Goal: Task Accomplishment & Management: Complete application form

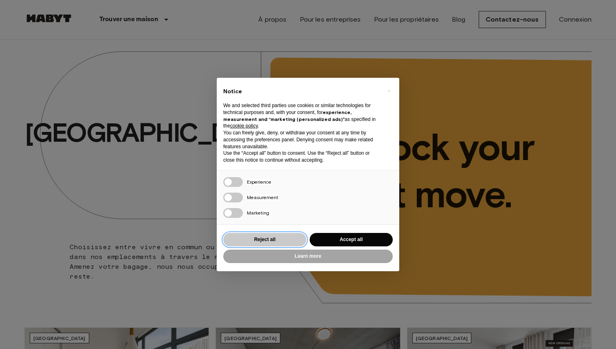
click at [296, 245] on button "Reject all" at bounding box center [264, 239] width 83 height 13
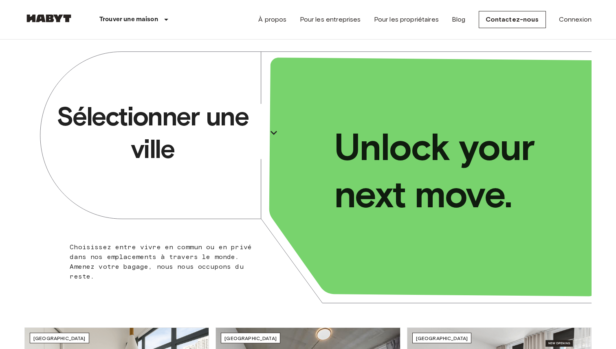
click at [202, 124] on p "Sélectionner une ville" at bounding box center [152, 132] width 223 height 65
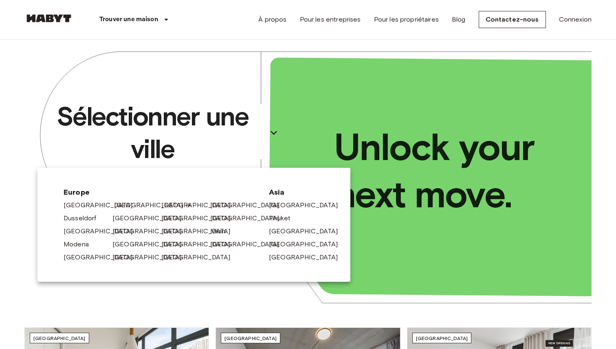
click at [125, 205] on link "[GEOGRAPHIC_DATA]" at bounding box center [152, 205] width 77 height 10
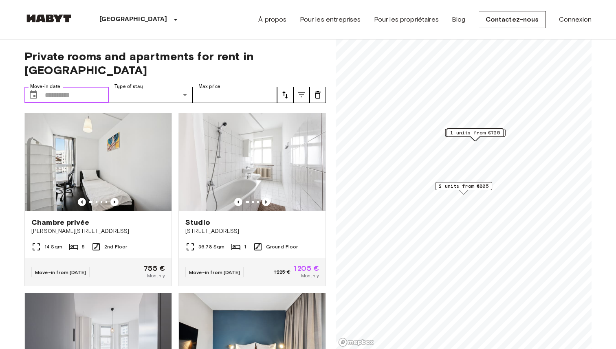
click at [98, 87] on input "Move-in date" at bounding box center [77, 95] width 64 height 16
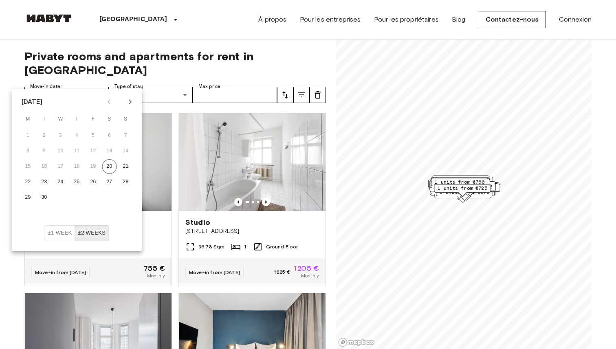
click at [131, 100] on icon "Next month" at bounding box center [130, 102] width 10 height 10
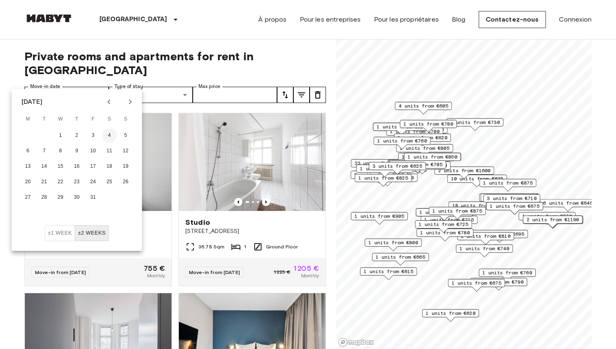
click at [109, 137] on button "4" at bounding box center [109, 135] width 15 height 15
type input "**********"
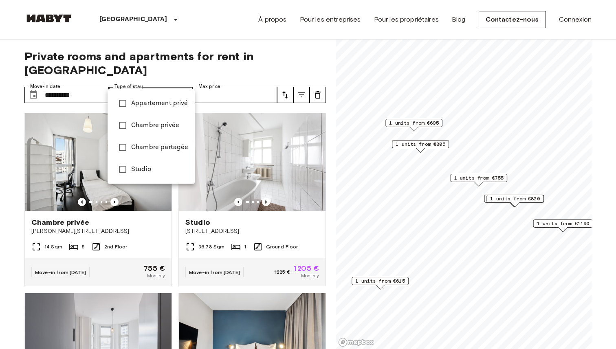
click at [199, 74] on div at bounding box center [308, 174] width 616 height 349
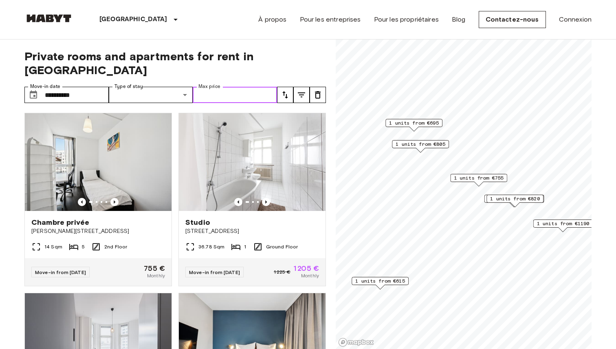
click at [215, 87] on input "Max price" at bounding box center [235, 95] width 84 height 16
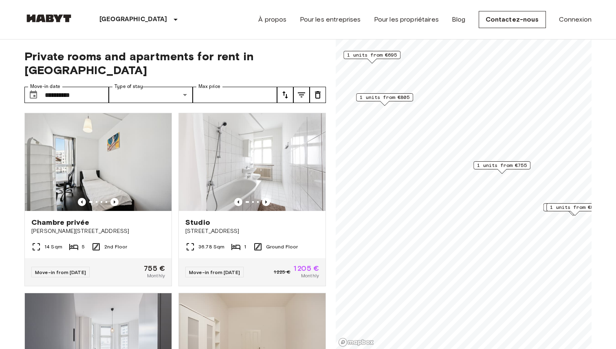
click at [488, 165] on span "1 units from €755" at bounding box center [502, 165] width 50 height 7
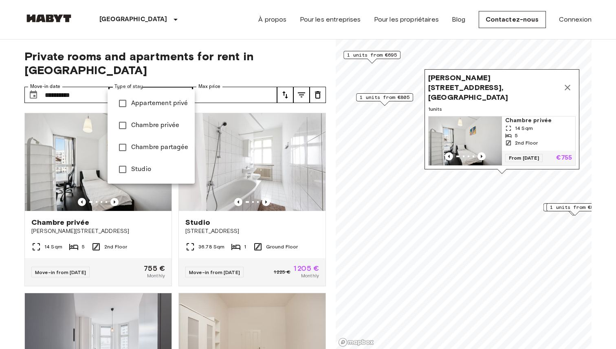
click at [255, 78] on div at bounding box center [308, 174] width 616 height 349
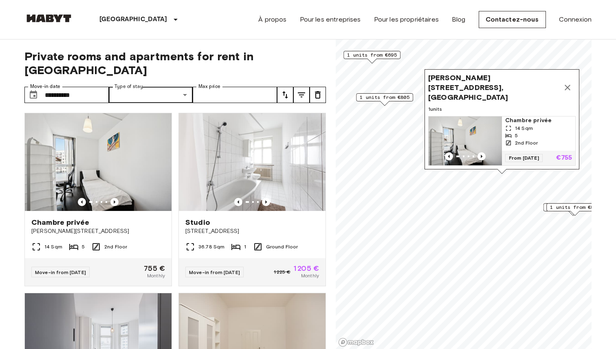
click at [517, 123] on span "Chambre privée" at bounding box center [538, 121] width 67 height 8
click at [567, 92] on icon "Map marker" at bounding box center [568, 88] width 10 height 10
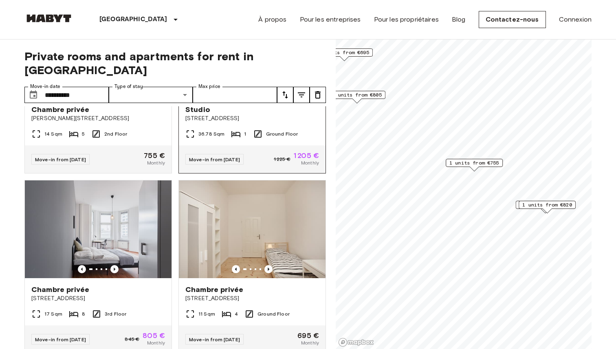
scroll to position [129, 0]
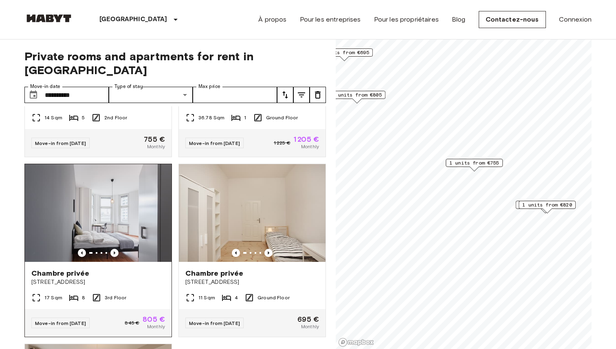
click at [91, 188] on img at bounding box center [98, 213] width 147 height 98
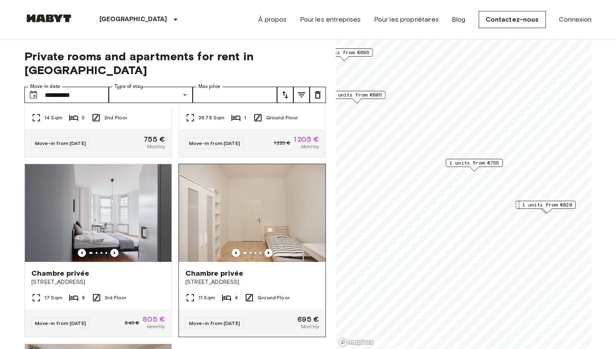
click at [212, 199] on img at bounding box center [252, 213] width 147 height 98
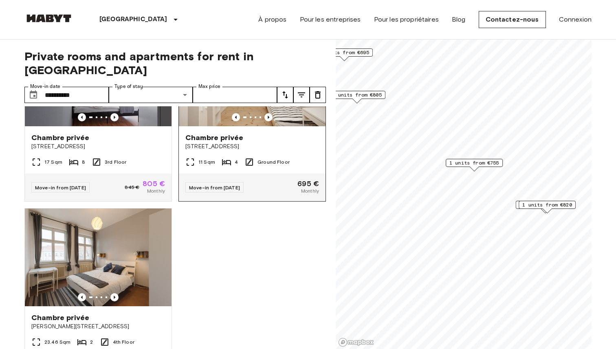
scroll to position [299, 0]
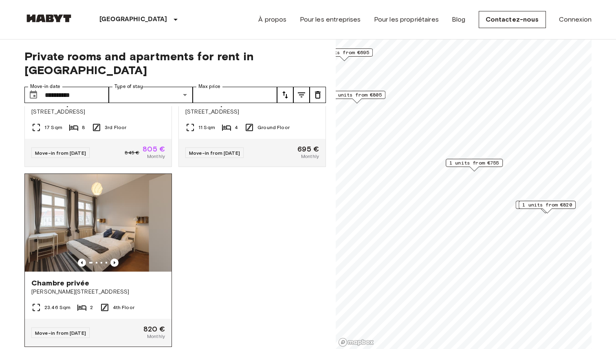
click at [113, 213] on img at bounding box center [98, 223] width 147 height 98
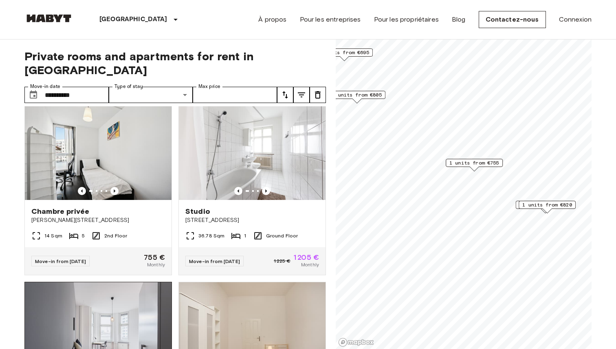
scroll to position [0, 0]
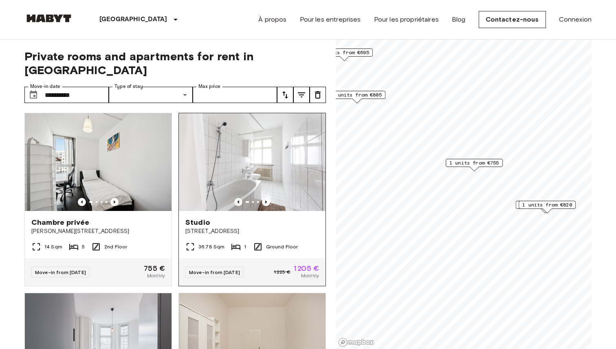
click at [235, 198] on icon "Previous image" at bounding box center [238, 202] width 8 height 8
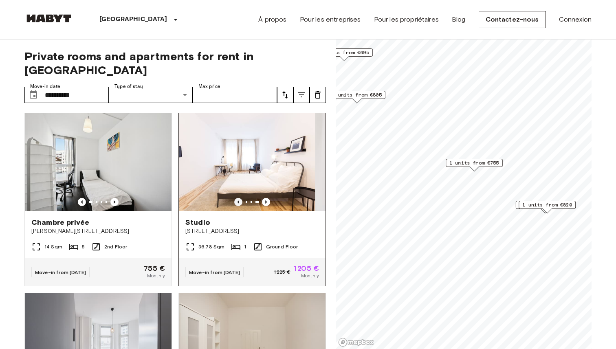
click at [235, 198] on icon "Previous image" at bounding box center [238, 202] width 8 height 8
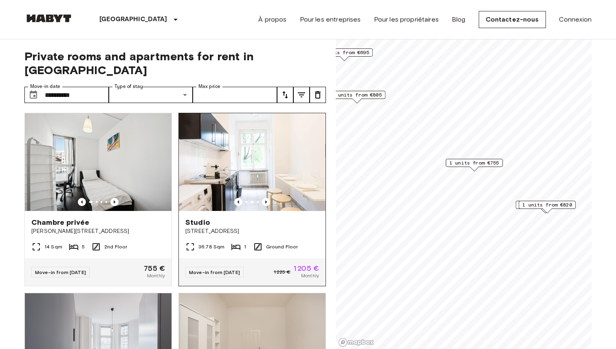
click at [248, 157] on img at bounding box center [252, 162] width 147 height 98
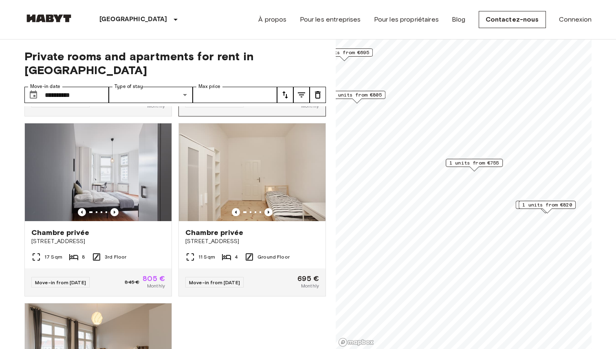
scroll to position [173, 0]
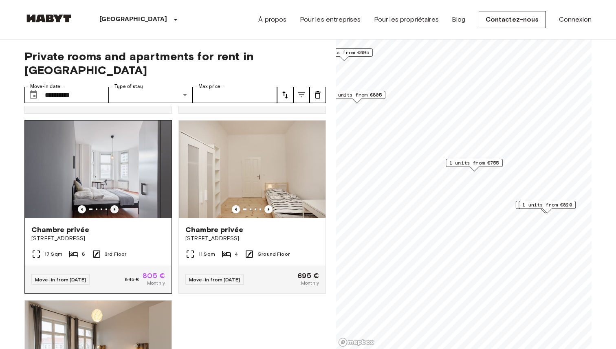
click at [115, 205] on icon "Previous image" at bounding box center [114, 209] width 8 height 8
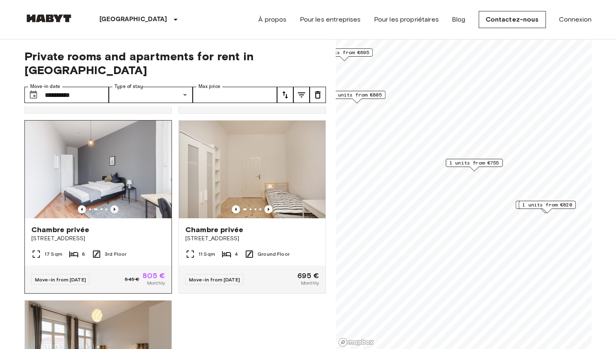
click at [115, 205] on icon "Previous image" at bounding box center [114, 209] width 8 height 8
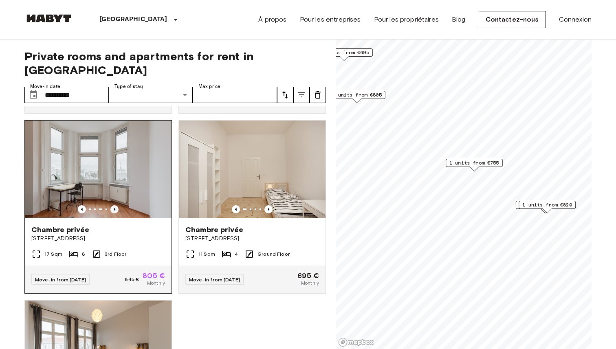
click at [115, 205] on icon "Previous image" at bounding box center [114, 209] width 8 height 8
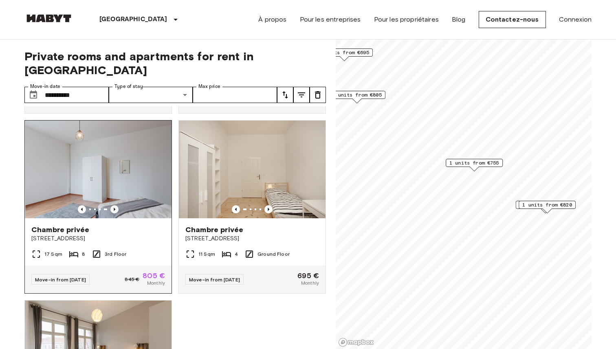
click at [115, 205] on icon "Previous image" at bounding box center [114, 209] width 8 height 8
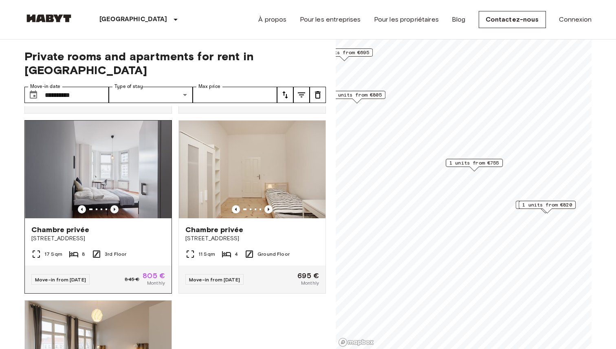
click at [115, 205] on icon "Previous image" at bounding box center [114, 209] width 8 height 8
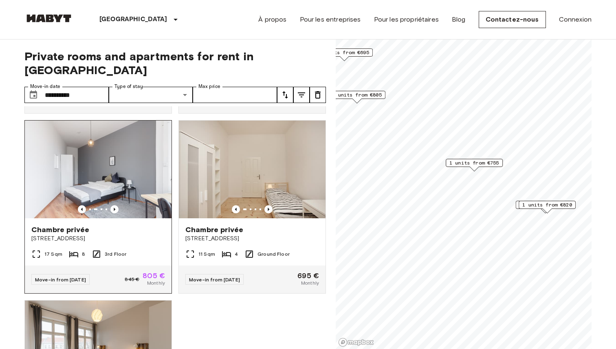
scroll to position [299, 0]
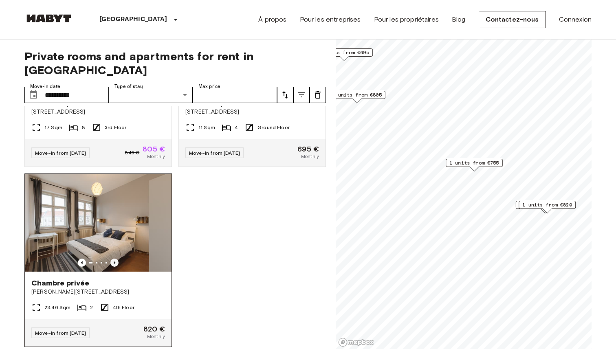
click at [115, 259] on icon "Previous image" at bounding box center [114, 263] width 8 height 8
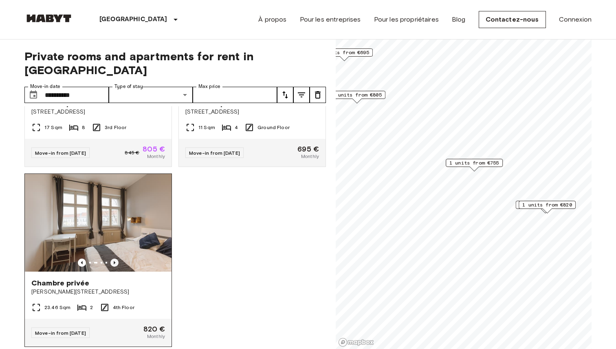
click at [115, 259] on icon "Previous image" at bounding box center [114, 263] width 8 height 8
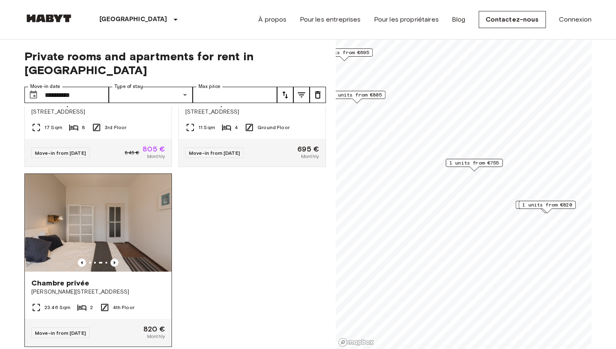
click at [115, 259] on icon "Previous image" at bounding box center [114, 263] width 8 height 8
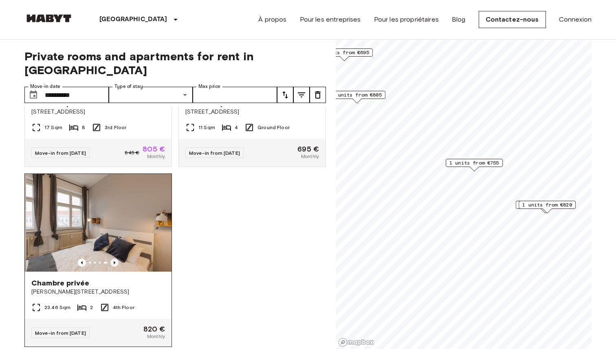
click at [115, 259] on icon "Previous image" at bounding box center [114, 263] width 8 height 8
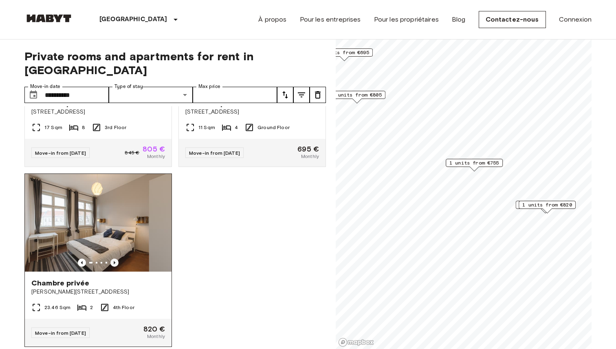
click at [115, 259] on icon "Previous image" at bounding box center [114, 263] width 8 height 8
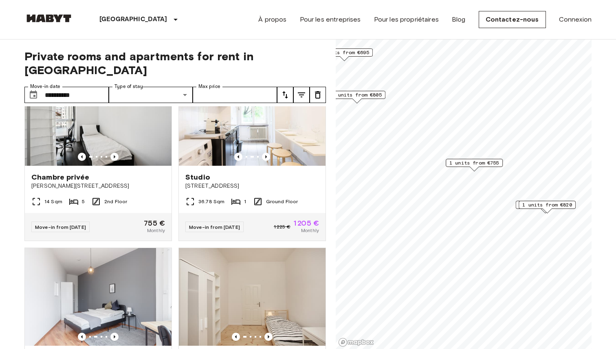
scroll to position [0, 0]
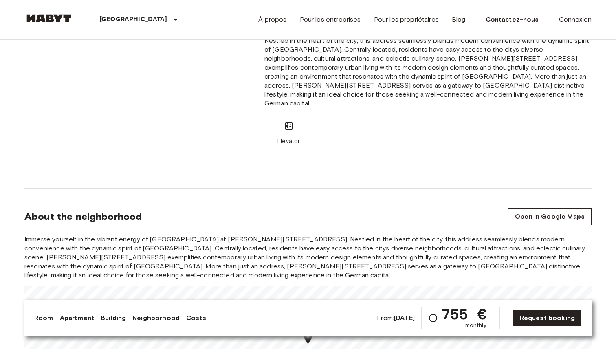
scroll to position [695, 0]
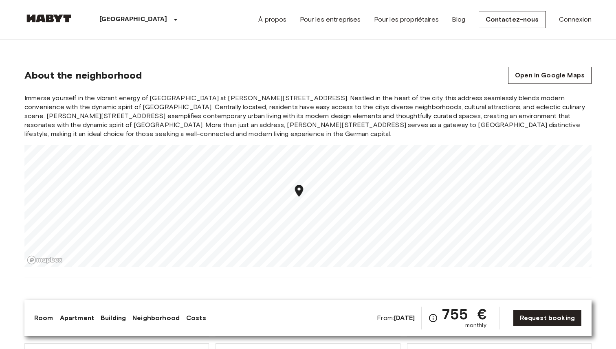
click at [235, 99] on span "Immerse yourself in the vibrant energy of [GEOGRAPHIC_DATA] at [PERSON_NAME][ST…" at bounding box center [307, 116] width 567 height 45
drag, startPoint x: 175, startPoint y: 96, endPoint x: 255, endPoint y: 97, distance: 79.8
click at [255, 97] on span "Immerse yourself in the vibrant energy of Berlin at Bernhard-Weiß-Straße 1-3, 1…" at bounding box center [307, 116] width 567 height 45
copy span "Bernhard-Weiß-Straße 1-3,"
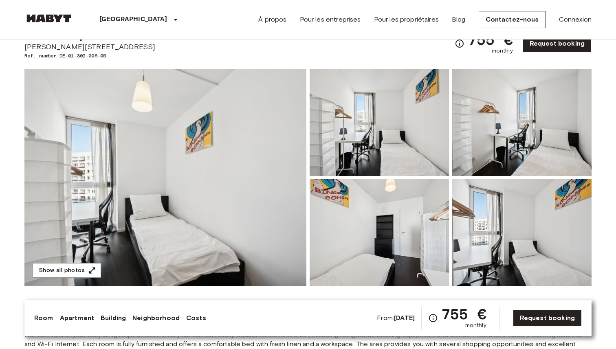
scroll to position [29, 0]
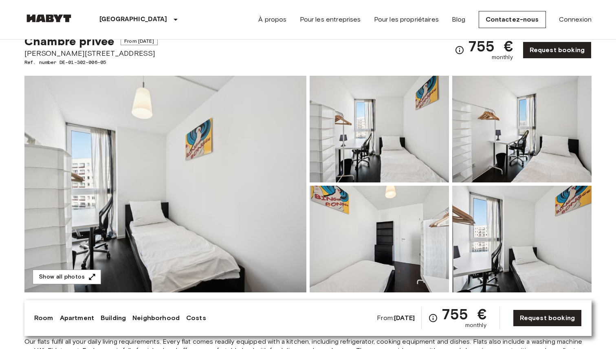
click at [333, 141] on img at bounding box center [379, 129] width 139 height 107
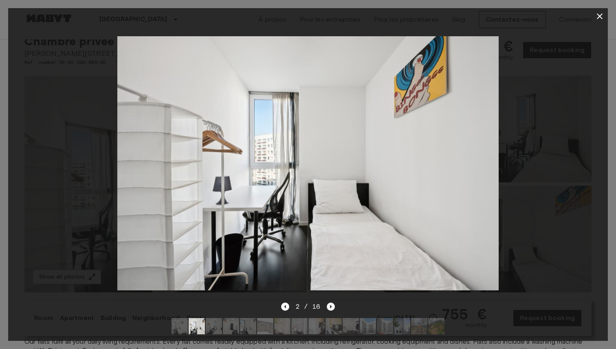
click at [328, 308] on icon "Next image" at bounding box center [331, 307] width 8 height 8
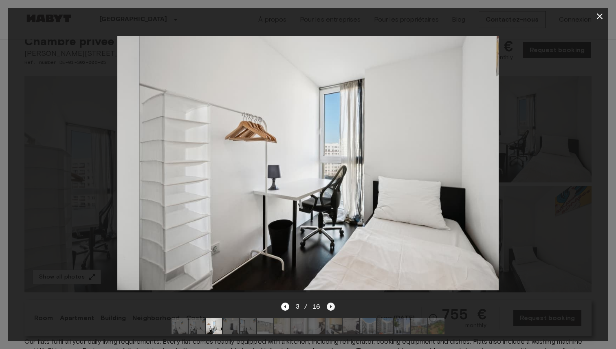
click at [328, 308] on icon "Next image" at bounding box center [331, 307] width 8 height 8
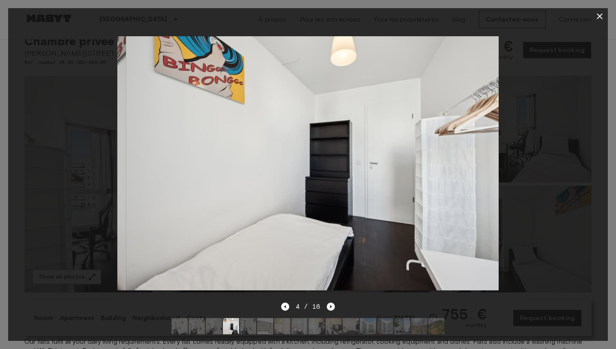
click at [328, 308] on icon "Next image" at bounding box center [331, 307] width 8 height 8
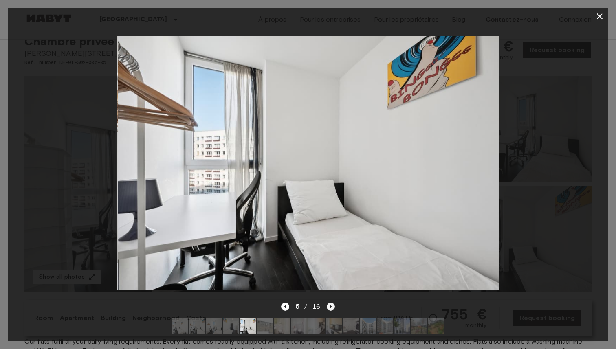
click at [328, 308] on icon "Next image" at bounding box center [331, 307] width 8 height 8
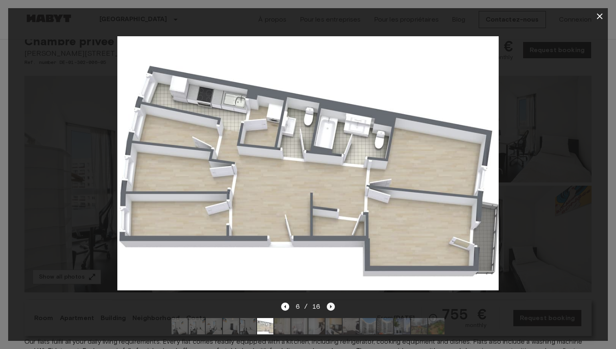
click at [328, 308] on icon "Next image" at bounding box center [331, 307] width 8 height 8
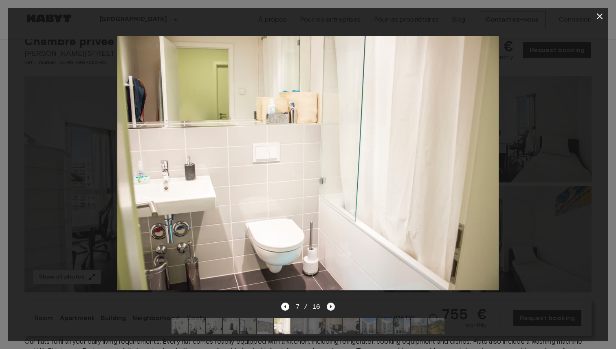
click at [328, 308] on icon "Next image" at bounding box center [331, 307] width 8 height 8
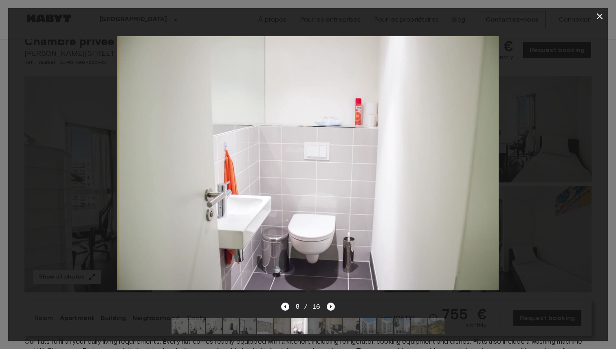
click at [328, 308] on icon "Next image" at bounding box center [331, 307] width 8 height 8
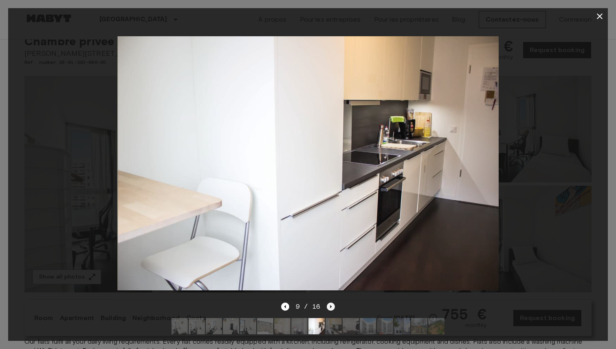
click at [328, 308] on icon "Next image" at bounding box center [331, 307] width 8 height 8
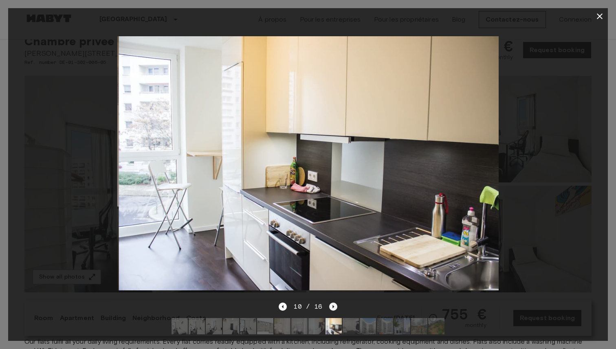
click at [329, 308] on icon "Next image" at bounding box center [333, 307] width 8 height 8
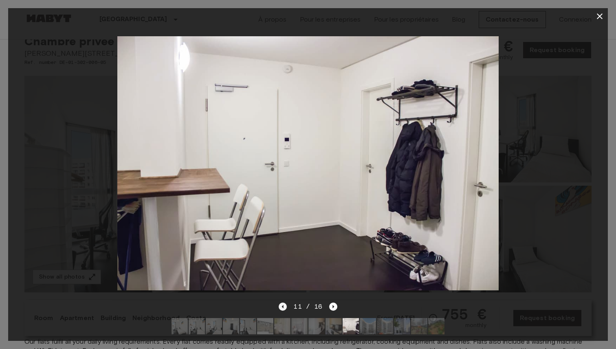
click at [287, 308] on icon "Previous image" at bounding box center [283, 307] width 8 height 8
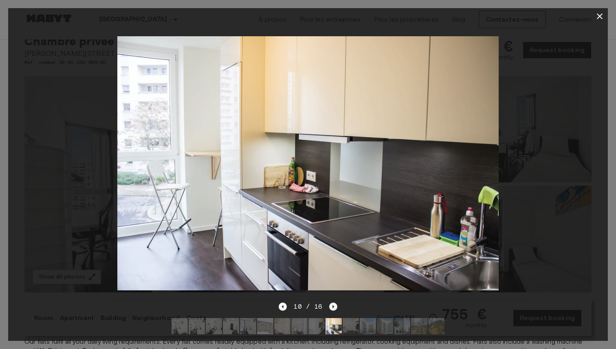
click at [331, 305] on icon "Next image" at bounding box center [333, 307] width 8 height 8
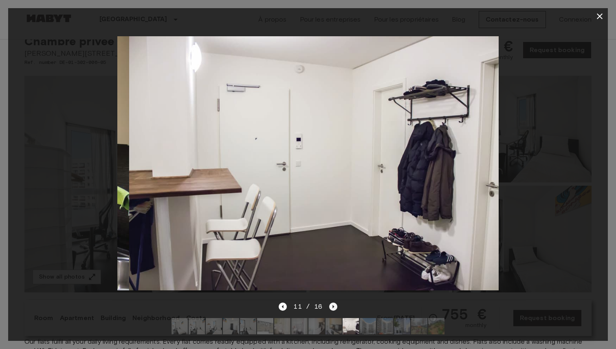
click at [331, 305] on icon "Next image" at bounding box center [333, 307] width 8 height 8
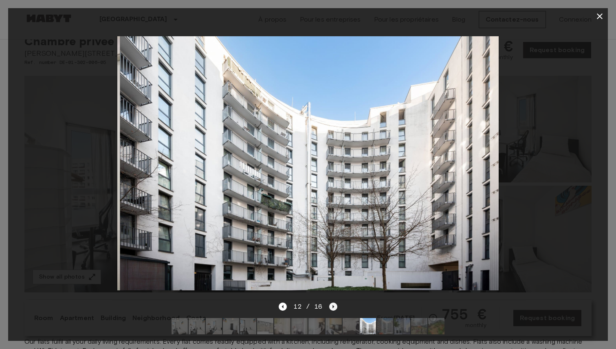
click at [331, 305] on icon "Next image" at bounding box center [333, 307] width 8 height 8
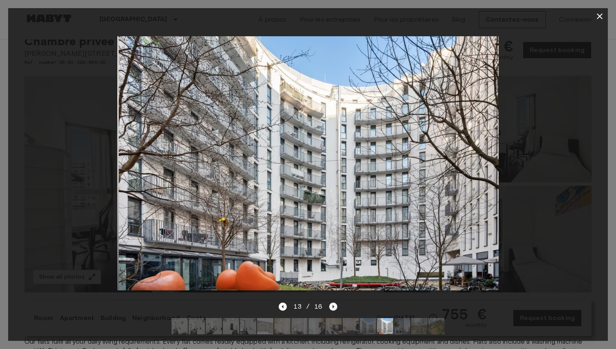
click at [331, 305] on icon "Next image" at bounding box center [333, 307] width 8 height 8
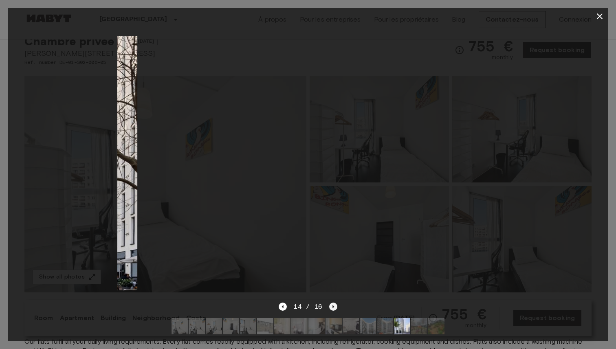
click at [331, 305] on icon "Next image" at bounding box center [333, 307] width 8 height 8
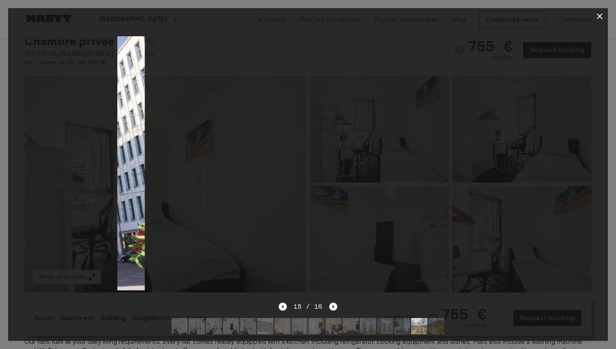
click at [331, 305] on icon "Next image" at bounding box center [333, 307] width 8 height 8
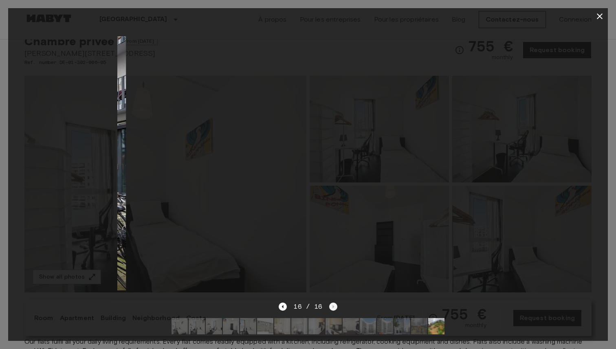
click at [331, 305] on div "16 / 16" at bounding box center [308, 307] width 58 height 10
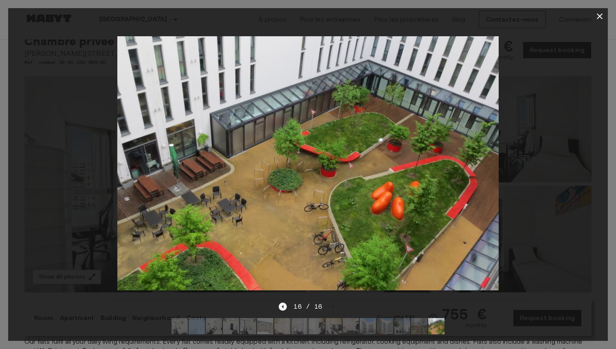
click at [281, 305] on icon "Previous image" at bounding box center [283, 307] width 8 height 8
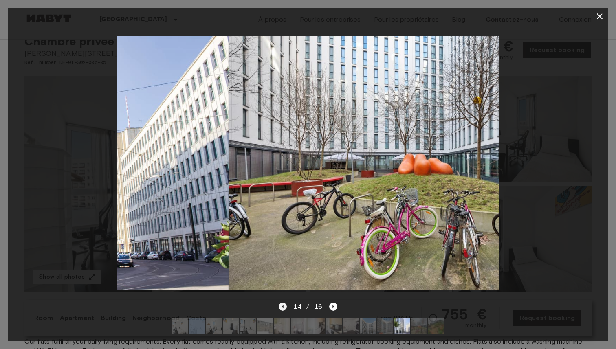
click at [281, 305] on icon "Previous image" at bounding box center [283, 307] width 8 height 8
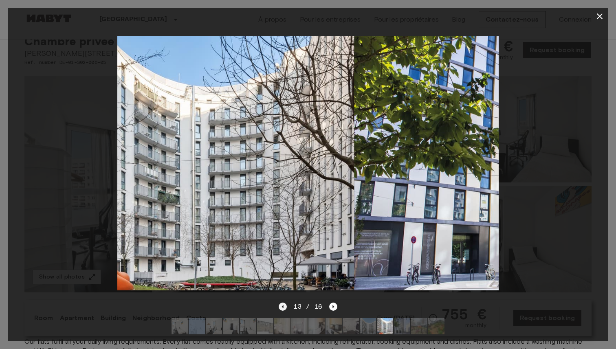
click at [281, 305] on icon "Previous image" at bounding box center [283, 307] width 8 height 8
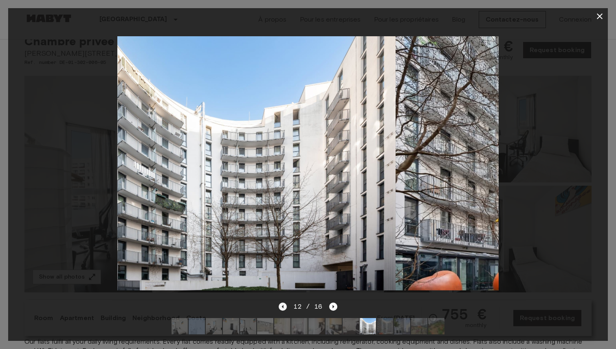
click at [281, 305] on icon "Previous image" at bounding box center [283, 307] width 8 height 8
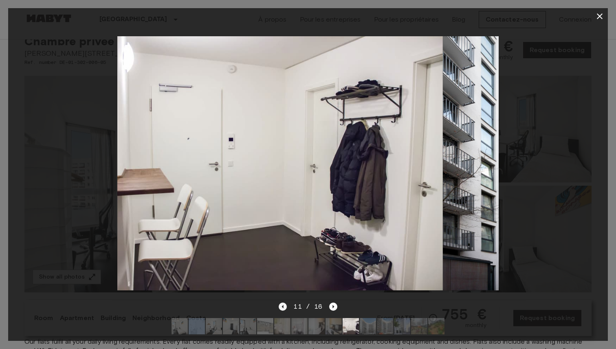
click at [281, 305] on icon "Previous image" at bounding box center [283, 307] width 8 height 8
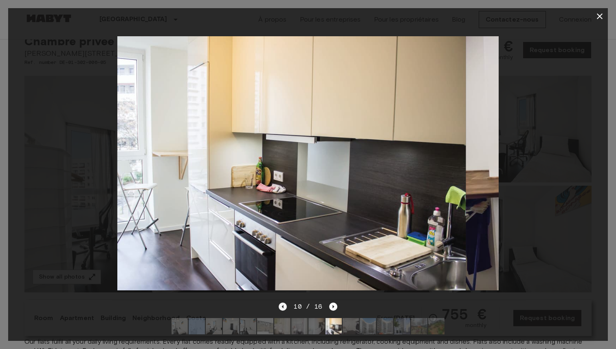
click at [281, 305] on icon "Previous image" at bounding box center [283, 307] width 8 height 8
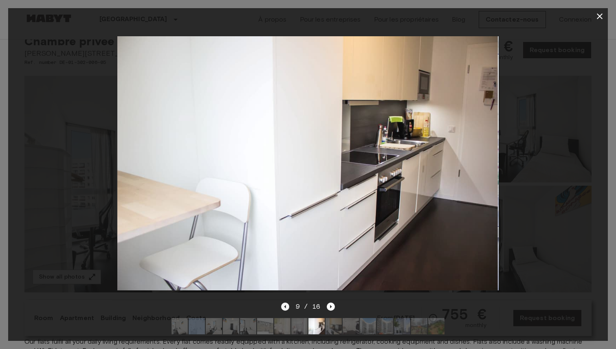
click at [281, 305] on icon "Previous image" at bounding box center [285, 307] width 8 height 8
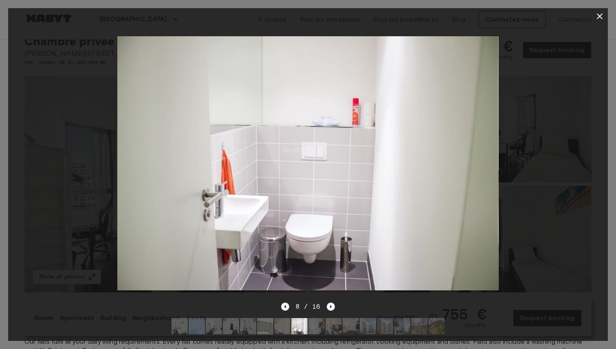
click at [281, 305] on icon "Previous image" at bounding box center [285, 307] width 8 height 8
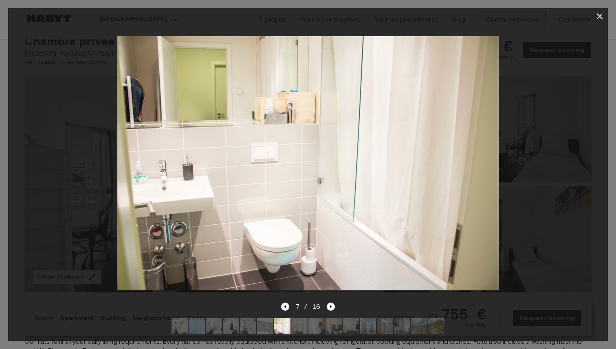
click at [281, 305] on icon "Previous image" at bounding box center [285, 307] width 8 height 8
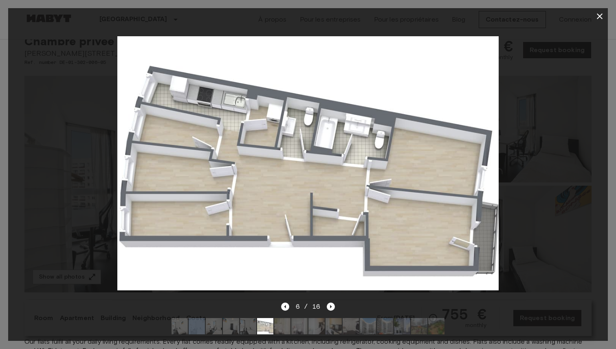
click at [538, 55] on div at bounding box center [308, 162] width 600 height 277
click at [607, 9] on div at bounding box center [308, 16] width 600 height 16
click at [599, 16] on icon "button" at bounding box center [600, 16] width 6 height 6
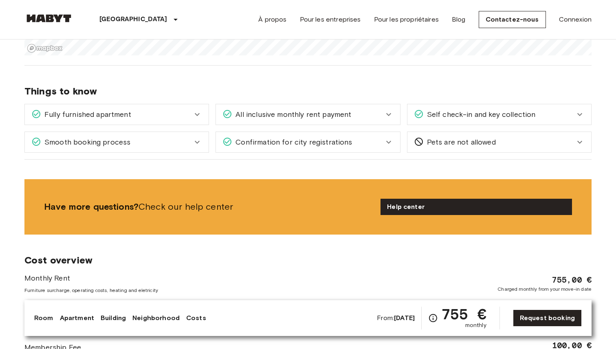
scroll to position [979, 0]
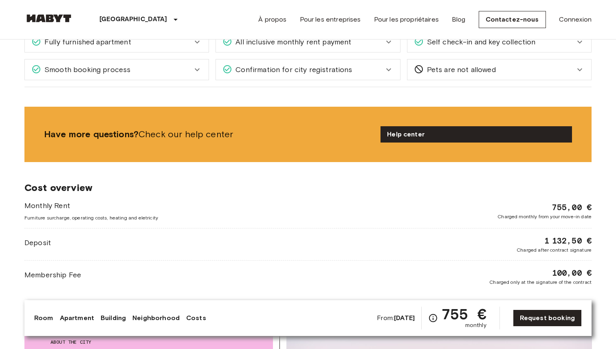
click at [273, 73] on span "Confirmation for city registrations" at bounding box center [292, 69] width 120 height 11
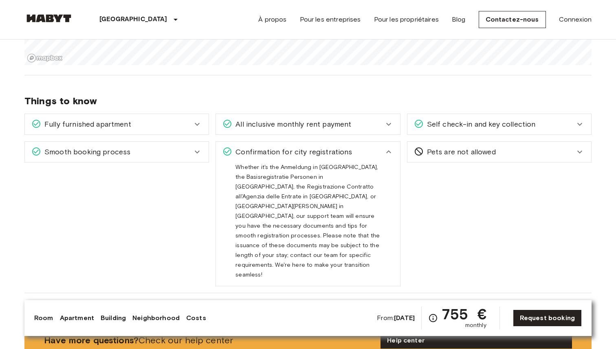
scroll to position [896, 0]
click at [106, 119] on span "Fully furnished apartment" at bounding box center [86, 124] width 90 height 11
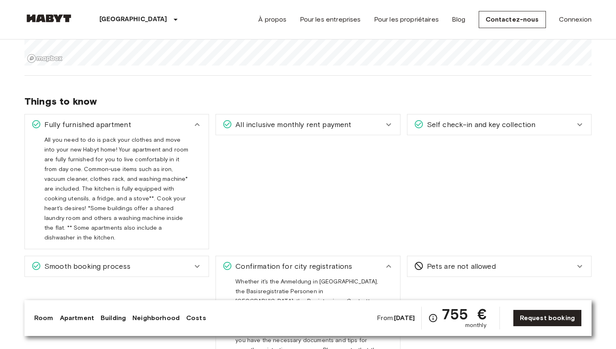
click at [269, 127] on span "All inclusive monthly rent payment" at bounding box center [291, 124] width 119 height 11
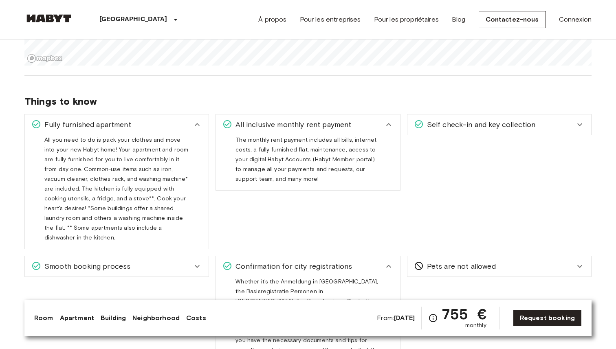
click at [425, 129] on span "Self check-in and key collection" at bounding box center [480, 124] width 112 height 11
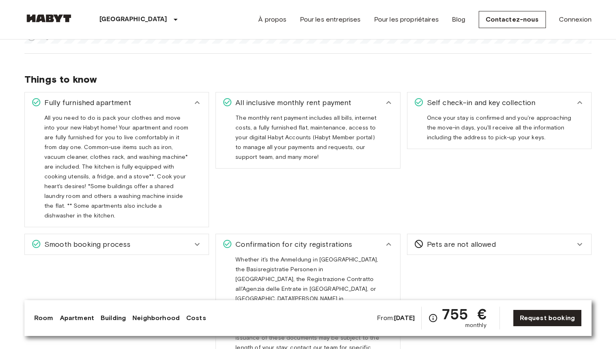
scroll to position [920, 0]
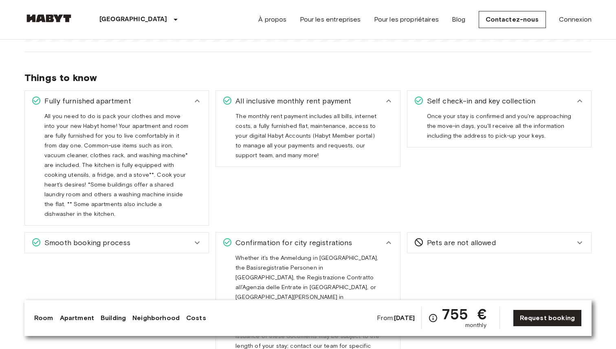
click at [123, 237] on span "Smooth booking process" at bounding box center [85, 242] width 89 height 11
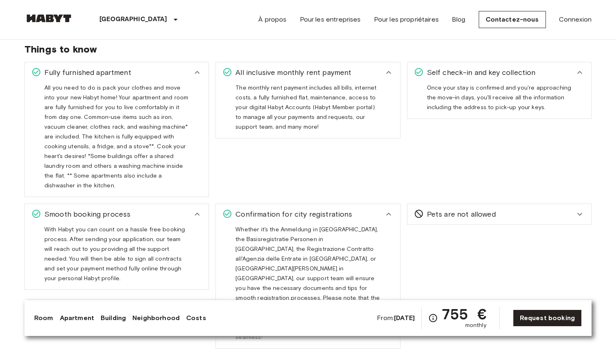
scroll to position [949, 0]
click at [451, 214] on div "Pets are not allowed" at bounding box center [499, 214] width 184 height 20
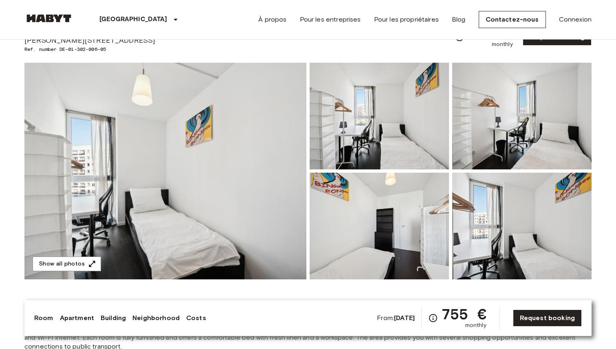
scroll to position [124, 0]
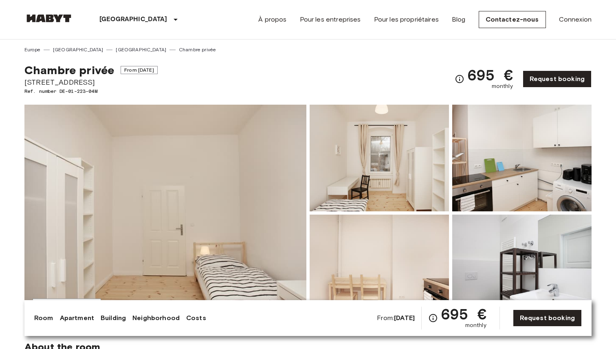
drag, startPoint x: 109, startPoint y: 81, endPoint x: 20, endPoint y: 81, distance: 88.4
copy span "Liebenwalder Straße 14"
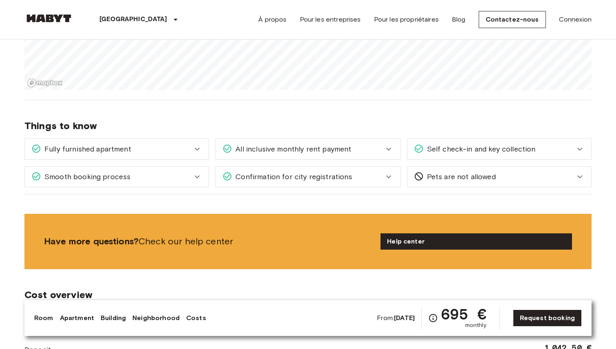
scroll to position [680, 0]
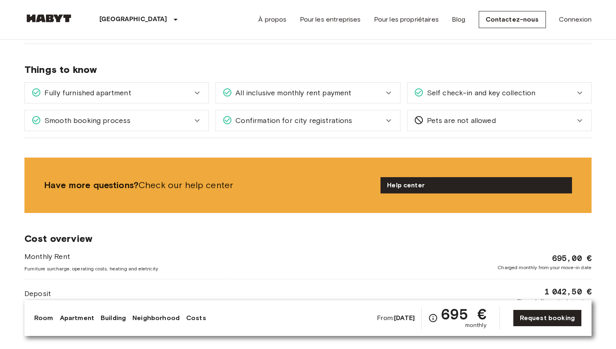
click at [345, 93] on span "All inclusive monthly rent payment" at bounding box center [291, 93] width 119 height 11
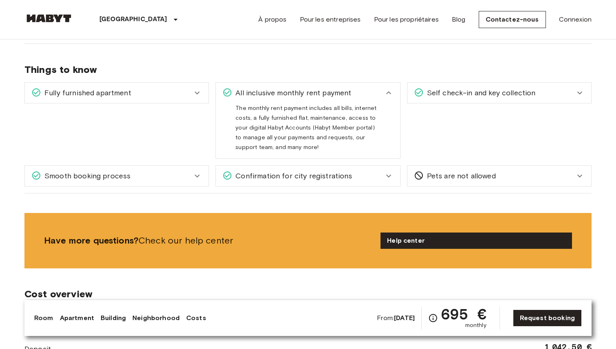
click at [333, 170] on div "Confirmation for city registrations" at bounding box center [308, 176] width 184 height 20
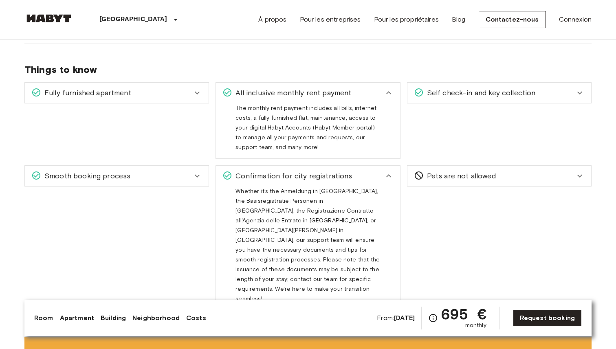
click at [216, 176] on div "Confirmation for city registrations" at bounding box center [308, 176] width 184 height 20
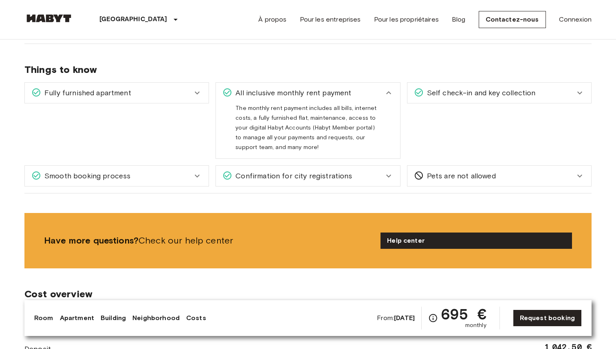
click at [242, 178] on span "Confirmation for city registrations" at bounding box center [292, 176] width 120 height 11
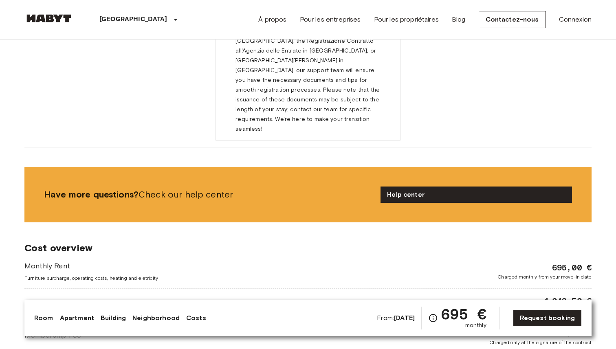
scroll to position [852, 0]
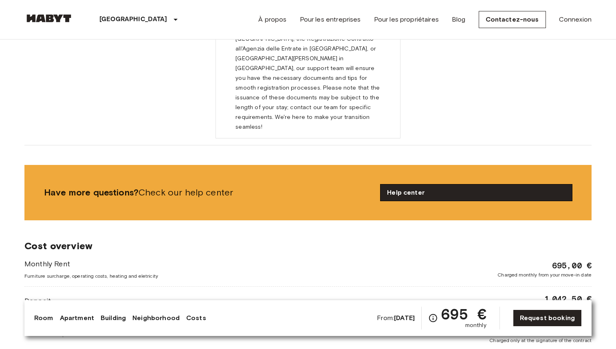
click at [416, 185] on link "Help center" at bounding box center [475, 193] width 191 height 16
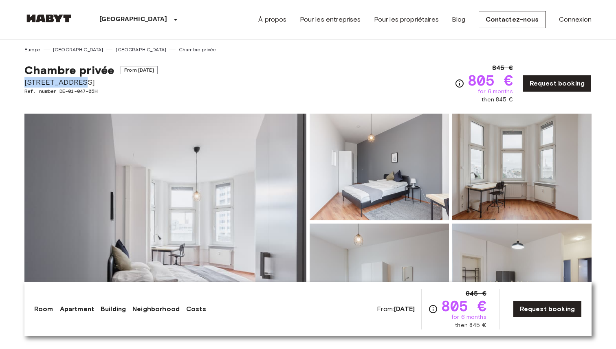
drag, startPoint x: 77, startPoint y: 84, endPoint x: 19, endPoint y: 82, distance: 58.7
copy span "Müllerstraße 6"
click at [548, 92] on div "845 € 805 € for 6 months then 845 € Request booking" at bounding box center [523, 83] width 137 height 41
click at [560, 84] on link "Request booking" at bounding box center [557, 83] width 69 height 17
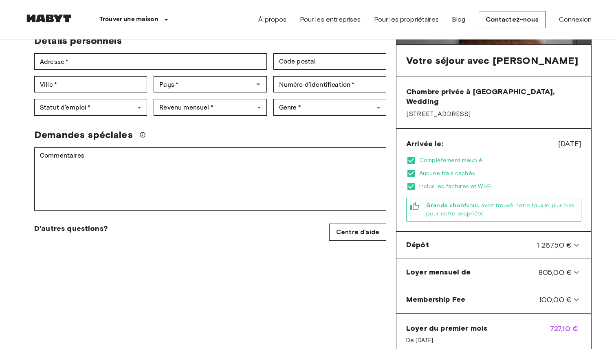
scroll to position [163, 0]
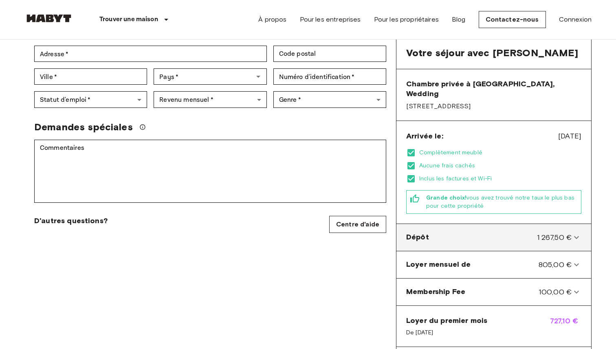
click at [454, 232] on div "Dépôt 1 267,50 €" at bounding box center [488, 237] width 165 height 11
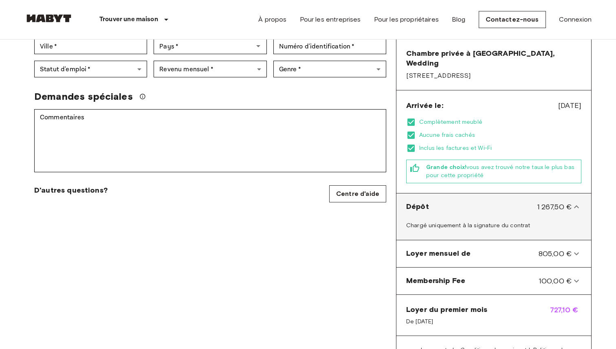
scroll to position [198, 0]
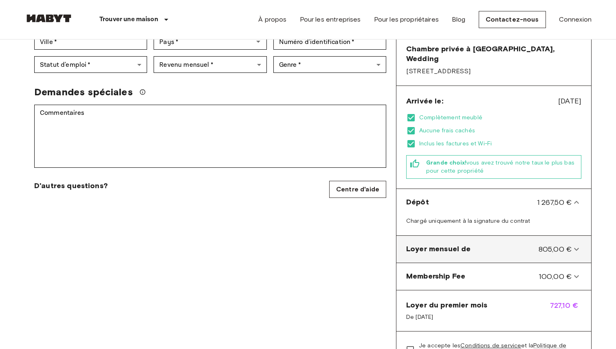
click at [456, 244] on span "Loyer mensuel de" at bounding box center [438, 249] width 64 height 11
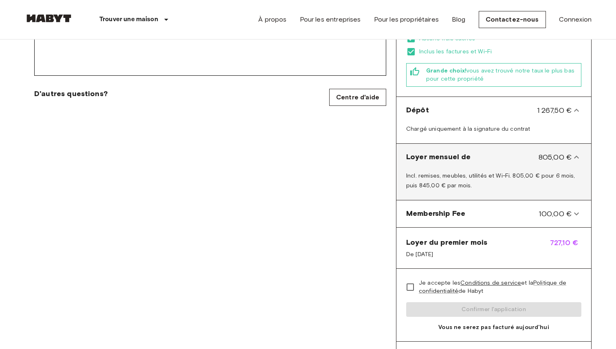
scroll to position [297, 0]
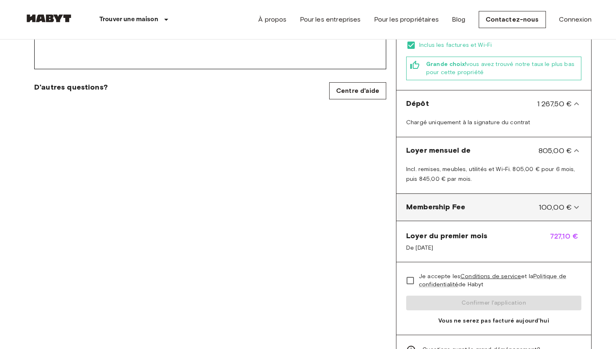
click at [492, 202] on div "Membership Fee 100,00 €" at bounding box center [488, 207] width 165 height 11
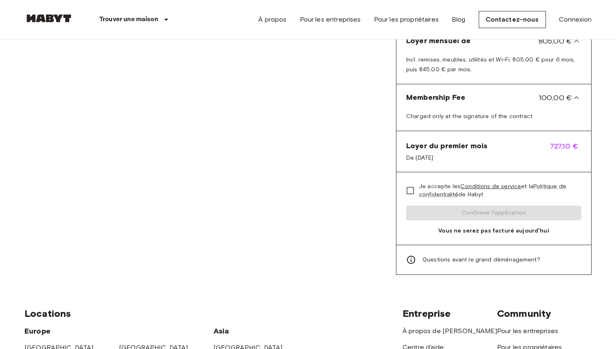
scroll to position [415, 0]
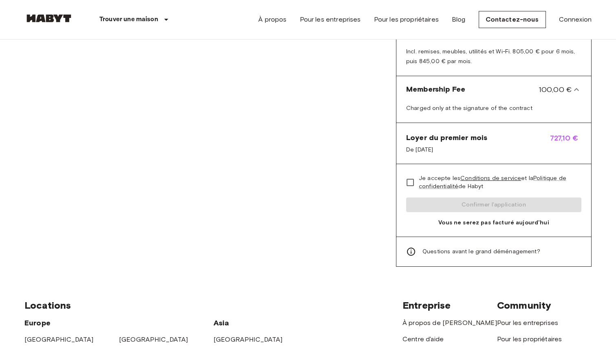
click at [412, 247] on icon at bounding box center [411, 252] width 10 height 10
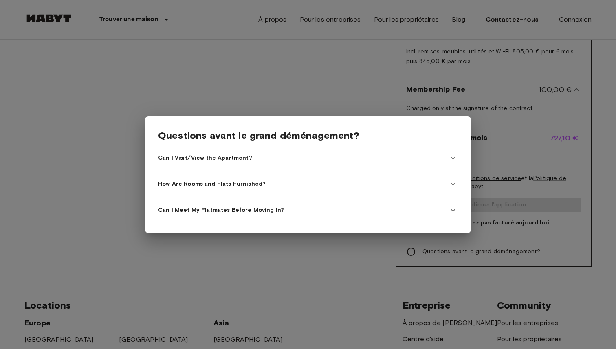
click at [234, 168] on div "Questions avant le grand déménagement? Can I Visit/View the Apartment? When off…" at bounding box center [308, 175] width 326 height 117
click at [229, 163] on Apartment\? "Can I Visit/View the Apartment?" at bounding box center [308, 158] width 300 height 20
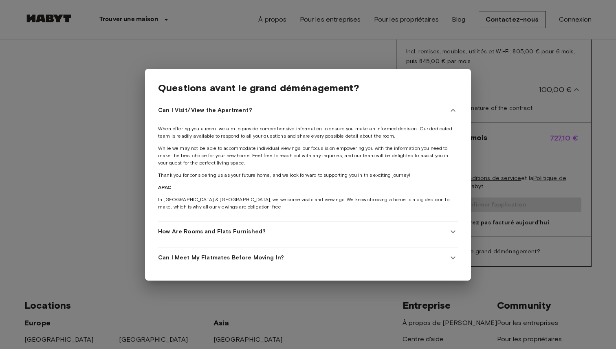
click at [235, 230] on span "How Are Rooms and Flats Furnished?" at bounding box center [212, 232] width 108 height 8
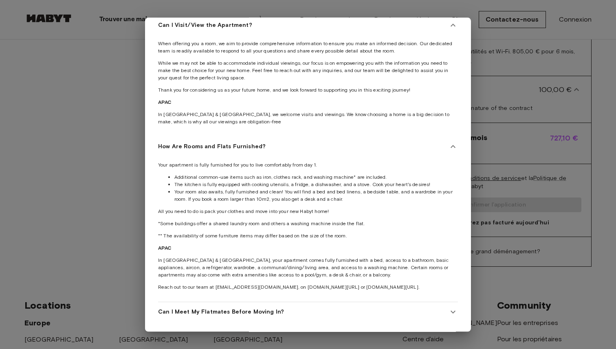
scroll to position [37, 0]
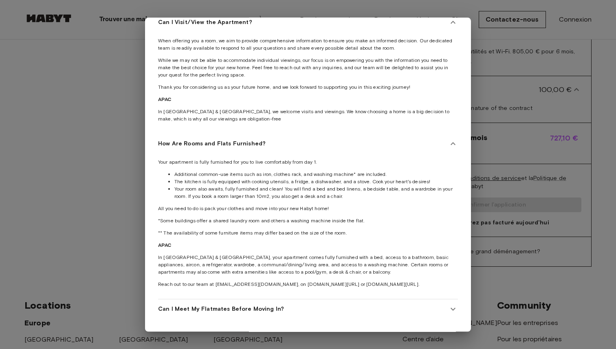
click at [226, 300] on In\? "Can I Meet My Flatmates Before Moving In?" at bounding box center [308, 309] width 300 height 20
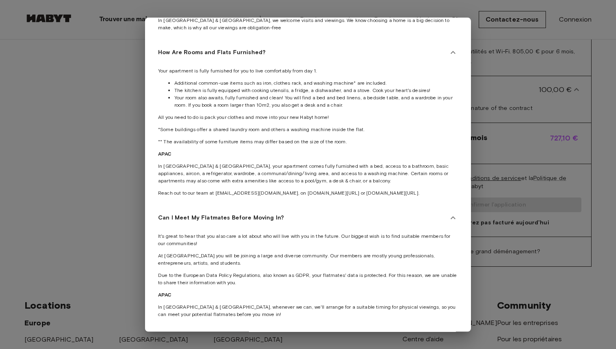
scroll to position [132, 0]
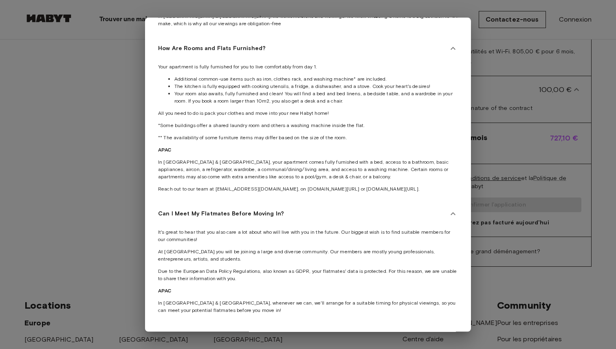
click at [127, 232] on div at bounding box center [308, 174] width 616 height 349
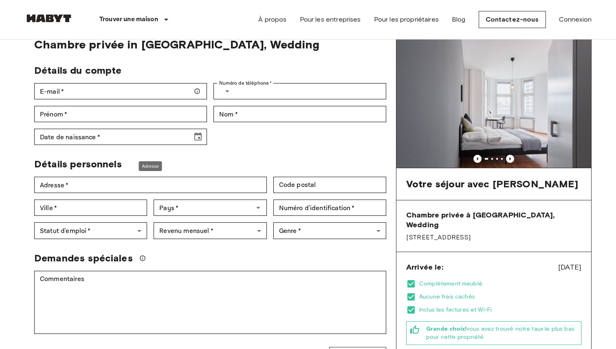
scroll to position [0, 0]
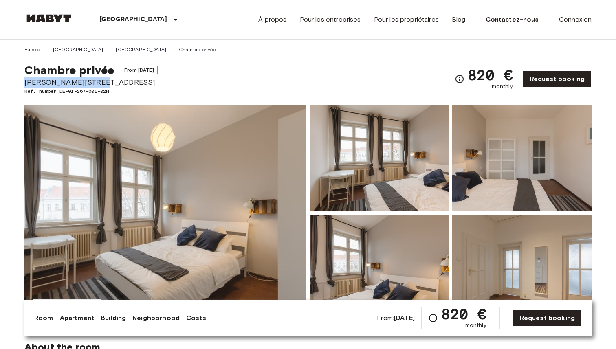
drag, startPoint x: 108, startPoint y: 82, endPoint x: 1, endPoint y: 83, distance: 106.3
copy span "[PERSON_NAME][STREET_ADDRESS]"
click at [247, 73] on div "Chambre privée From [DATE] [PERSON_NAME][STREET_ADDRESS] Ref. number DE-01-267-…" at bounding box center [307, 74] width 567 height 42
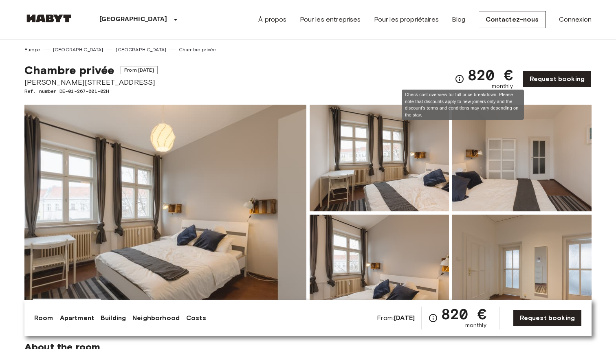
click at [464, 77] on icon "Check cost overview for full price breakdown. Please note that discounts apply …" at bounding box center [460, 79] width 10 height 10
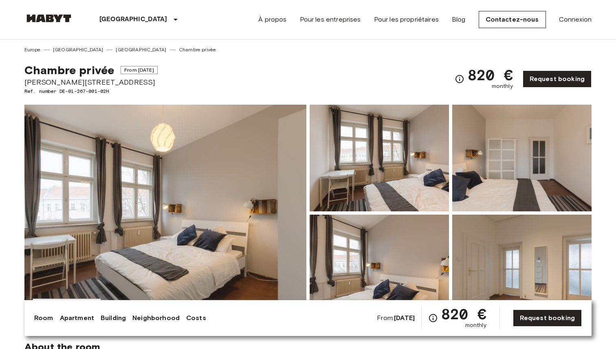
scroll to position [227, 0]
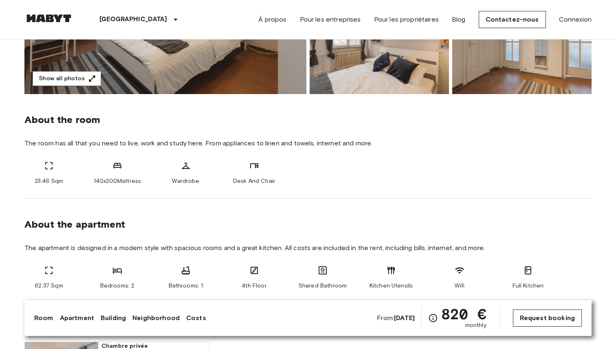
click at [556, 314] on link "Request booking" at bounding box center [547, 318] width 69 height 17
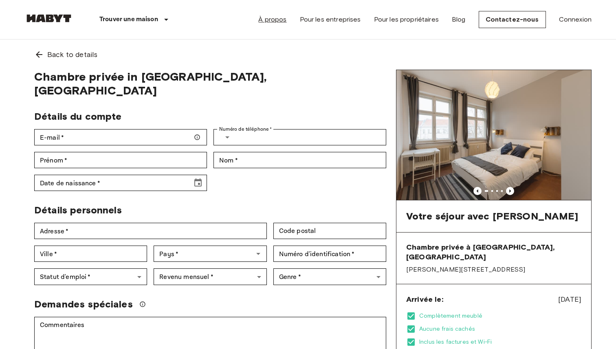
click at [283, 17] on link "À propos" at bounding box center [272, 20] width 28 height 10
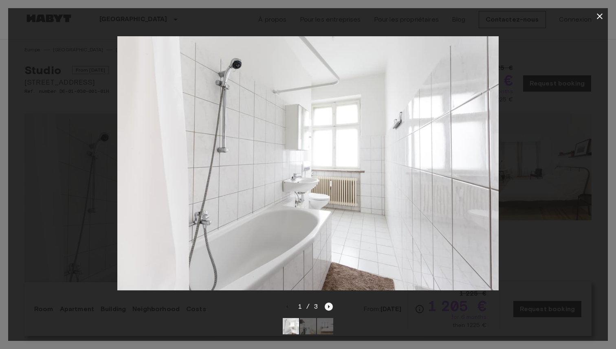
click at [328, 310] on icon "Next image" at bounding box center [329, 307] width 8 height 8
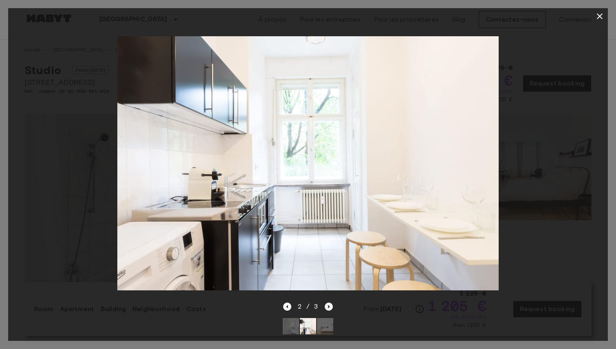
click at [328, 310] on icon "Next image" at bounding box center [329, 307] width 8 height 8
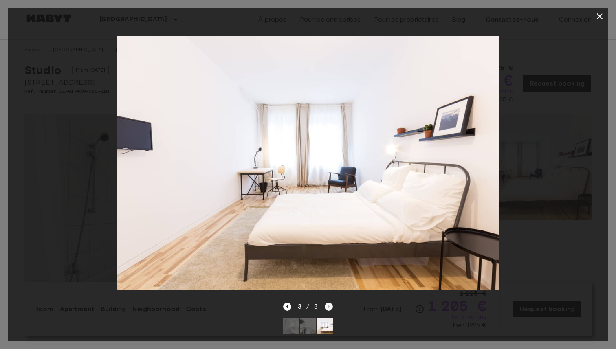
click at [328, 310] on div "3 / 3" at bounding box center [308, 307] width 50 height 10
click at [558, 110] on div at bounding box center [308, 162] width 600 height 277
click at [603, 17] on icon "button" at bounding box center [600, 16] width 10 height 10
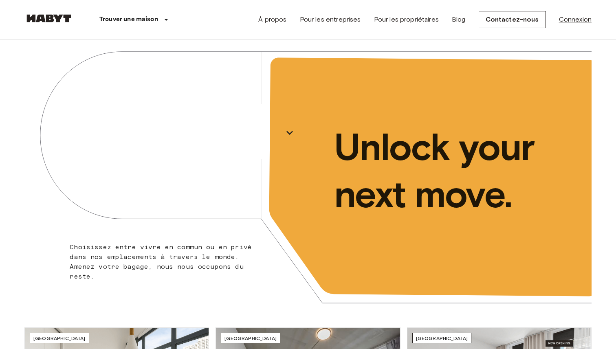
click at [565, 23] on link "Connexion" at bounding box center [575, 20] width 33 height 10
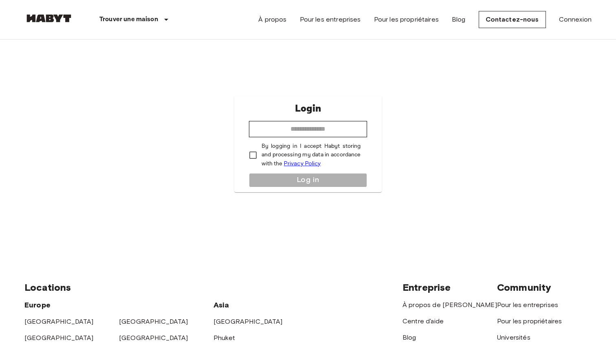
click at [13, 24] on header "Trouver une maison Europe Amsterdam Berlin Brussels Cologne Dusseldorf Frankfur…" at bounding box center [308, 20] width 616 height 40
click at [52, 20] on img at bounding box center [48, 18] width 49 height 8
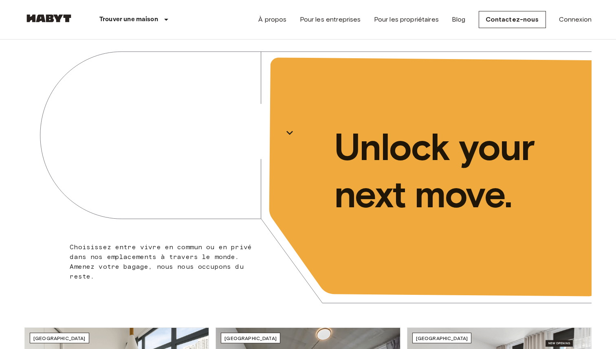
click at [282, 26] on div "À propos Pour les entreprises Pour les propriétaires Blog Contactez-nous Connex…" at bounding box center [424, 19] width 333 height 39
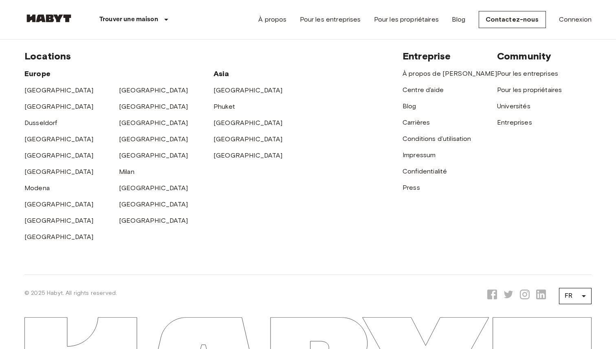
scroll to position [2183, 0]
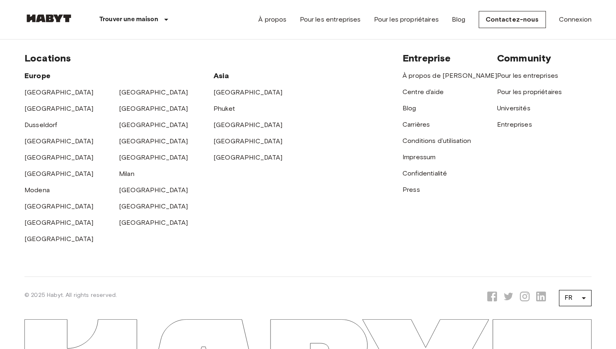
click at [564, 28] on div "À propos Pour les entreprises Pour les propriétaires Blog Contactez-nous Connex…" at bounding box center [424, 19] width 333 height 39
click at [576, 19] on link "Connexion" at bounding box center [575, 20] width 33 height 10
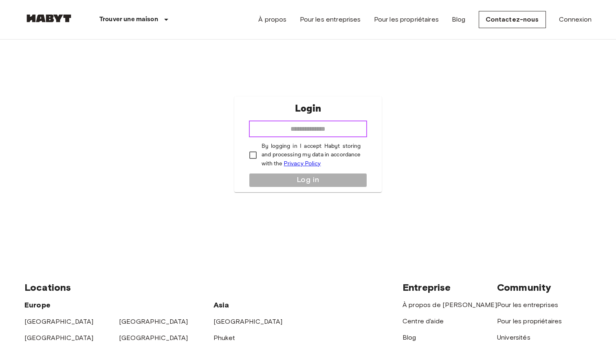
click at [327, 130] on input "email" at bounding box center [308, 129] width 119 height 16
type input "**********"
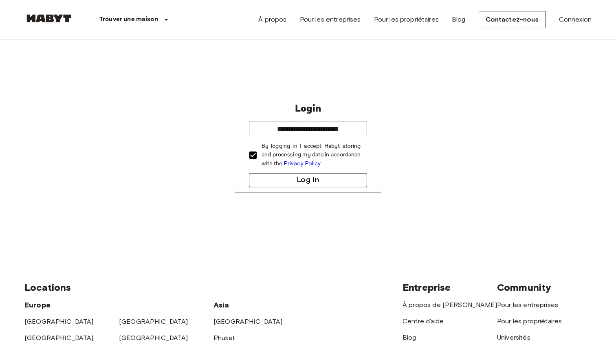
click at [277, 178] on button "Log in" at bounding box center [308, 180] width 119 height 14
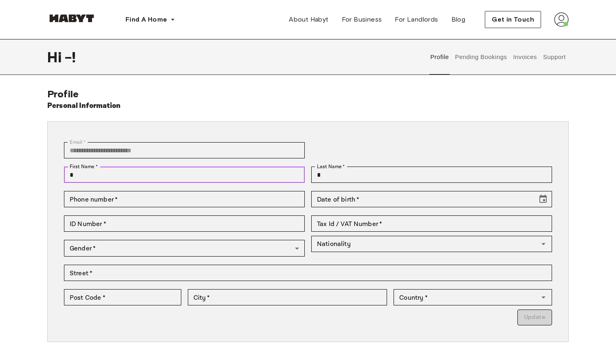
click at [178, 171] on input "*" at bounding box center [184, 175] width 241 height 16
type input "*****"
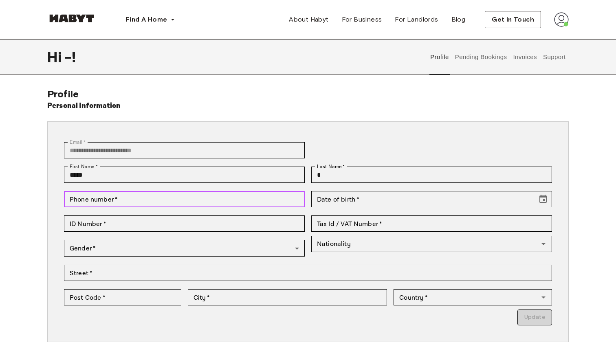
type input "**********"
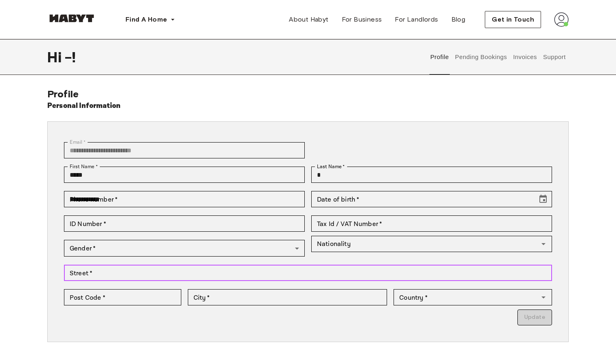
type input "**********"
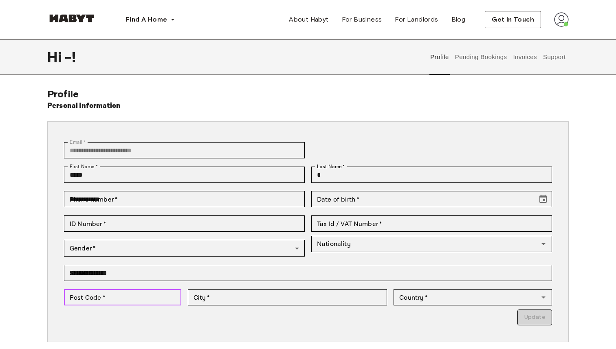
type input "*****"
type input "**********"
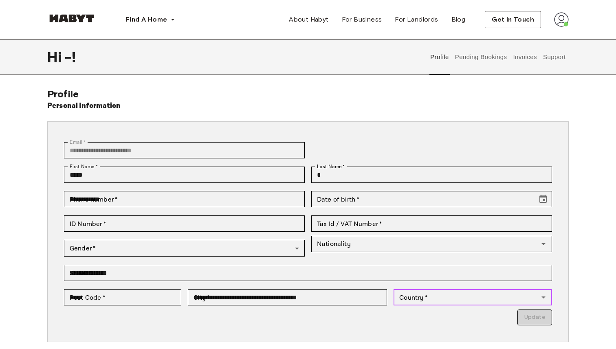
type input "******"
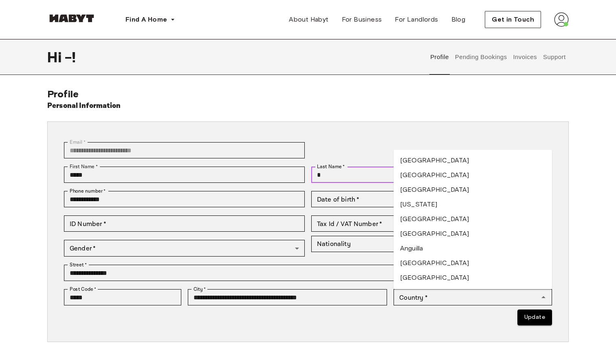
click at [342, 173] on input "*" at bounding box center [431, 175] width 241 height 16
type input "********"
type input "******"
click at [348, 196] on div "Date of birth   * Date of birth   *" at bounding box center [431, 199] width 241 height 16
click at [348, 196] on input "Date of birth   *" at bounding box center [421, 199] width 220 height 16
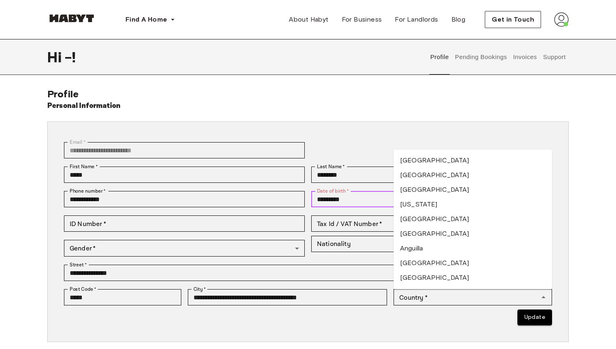
type input "**********"
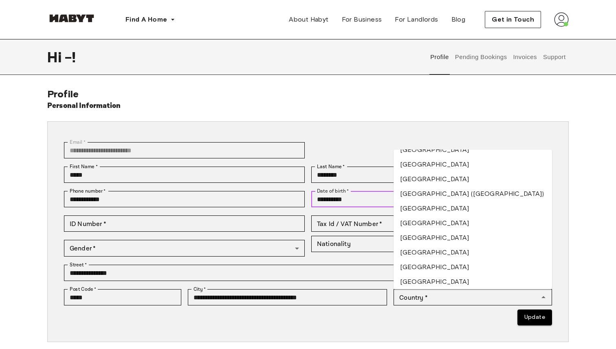
scroll to position [984, 0]
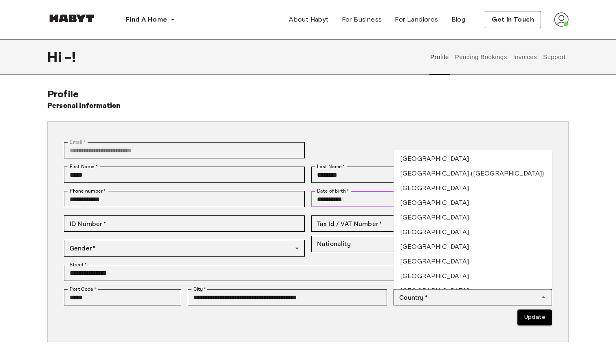
click at [412, 228] on li "France" at bounding box center [473, 232] width 158 height 15
type input "******"
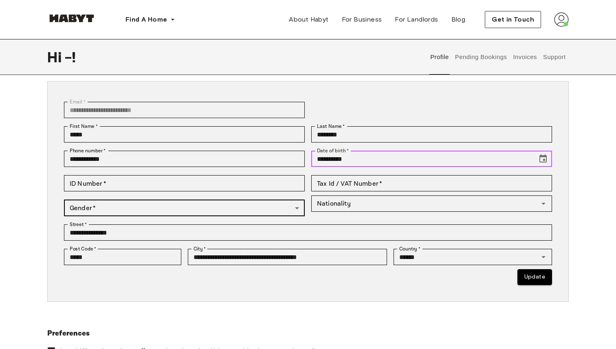
scroll to position [45, 0]
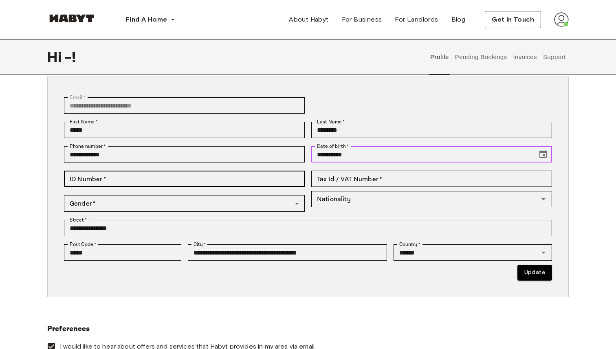
type input "**********"
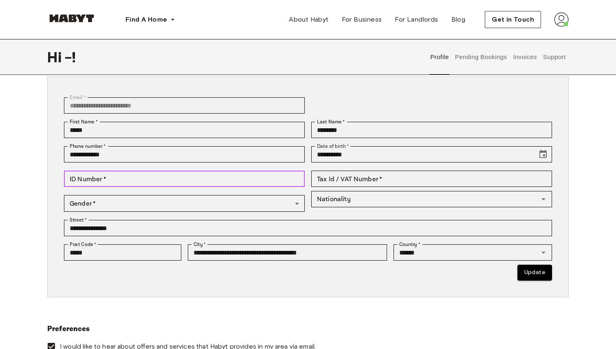
click at [172, 183] on input "ID Number   *" at bounding box center [184, 179] width 241 height 16
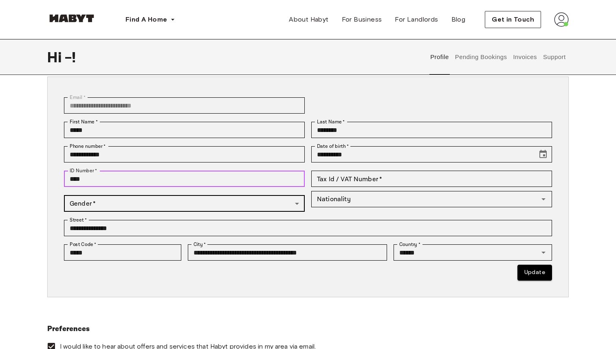
type input "****"
click at [134, 201] on body "**********" at bounding box center [308, 345] width 616 height 781
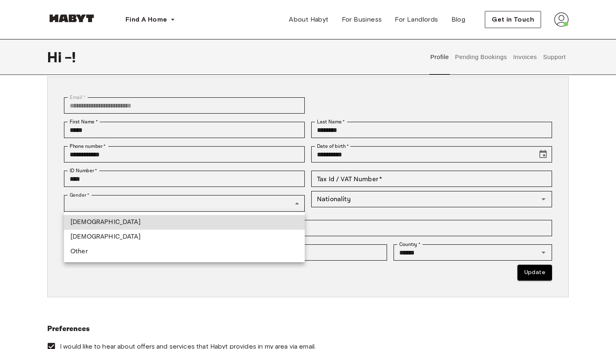
click at [103, 233] on li "Female" at bounding box center [184, 237] width 241 height 15
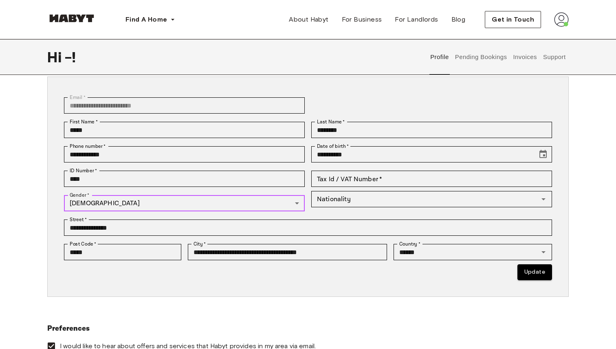
type input "******"
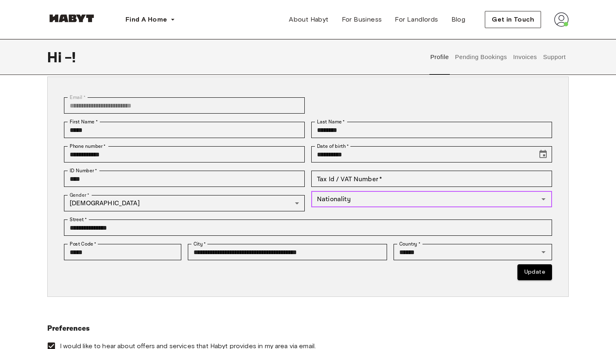
click at [362, 204] on input "Nationality" at bounding box center [425, 198] width 222 height 11
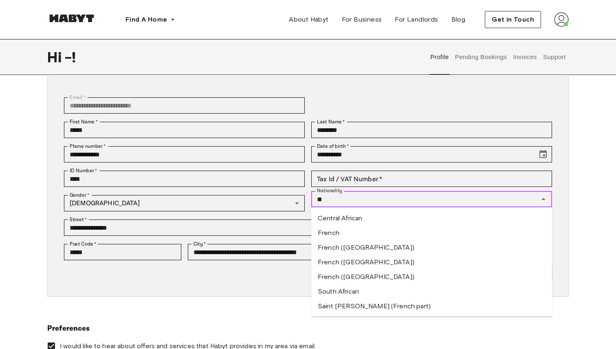
click at [336, 229] on li "French" at bounding box center [431, 233] width 241 height 15
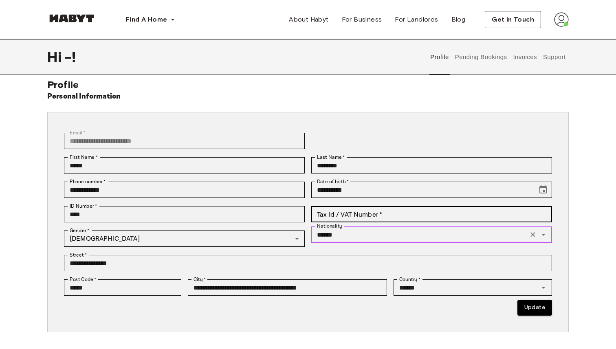
scroll to position [6, 0]
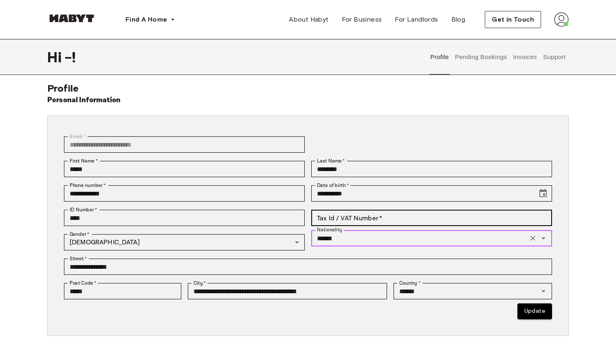
type input "******"
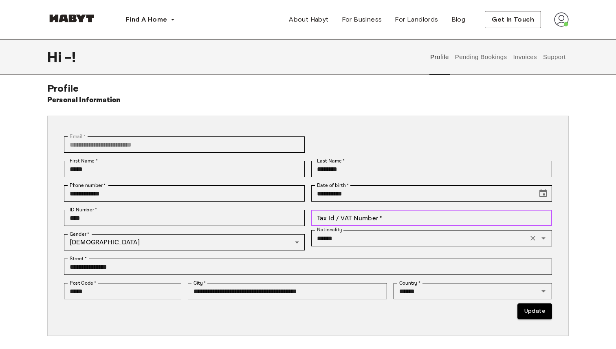
click at [380, 214] on input "Tax Id / VAT Number   *" at bounding box center [431, 218] width 241 height 16
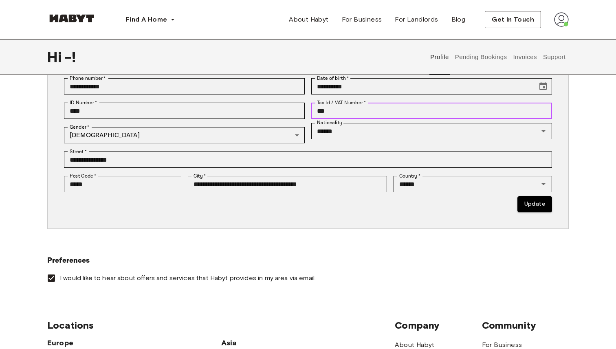
scroll to position [114, 0]
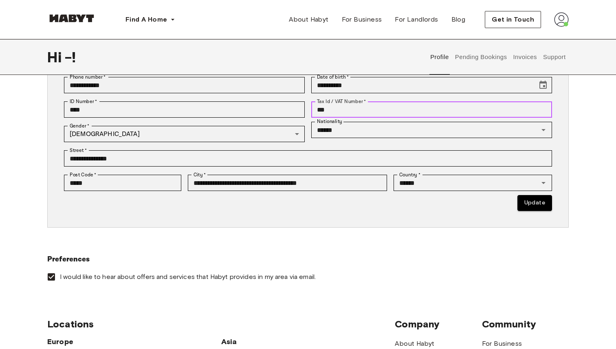
type input "***"
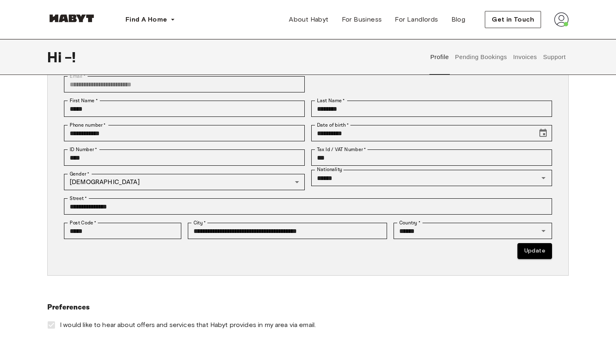
scroll to position [50, 0]
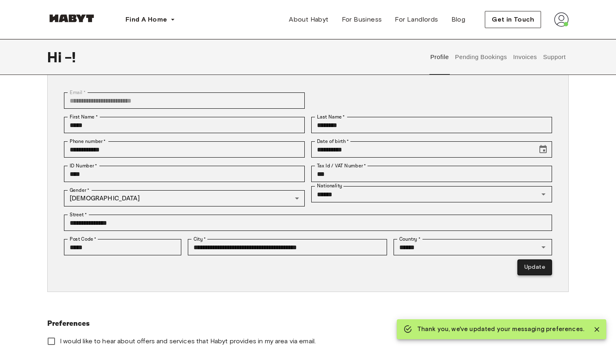
click at [540, 264] on button "Update" at bounding box center [534, 267] width 35 height 16
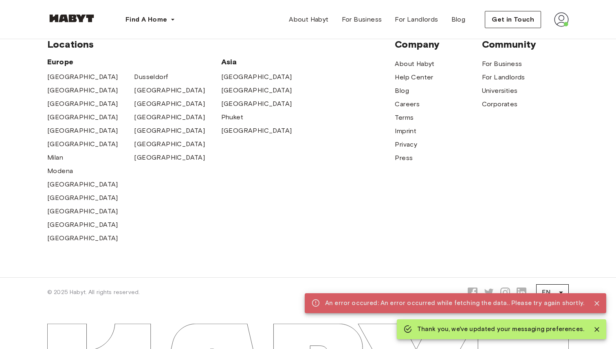
scroll to position [434, 0]
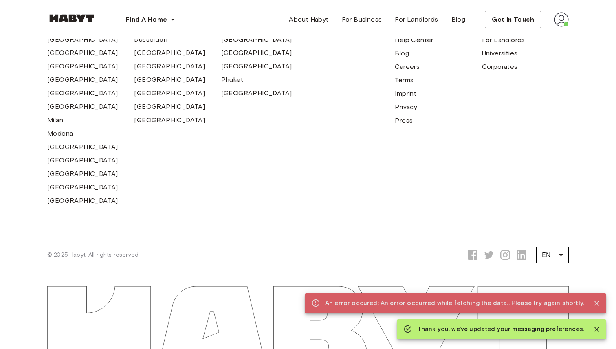
click at [68, 18] on img at bounding box center [71, 18] width 49 height 8
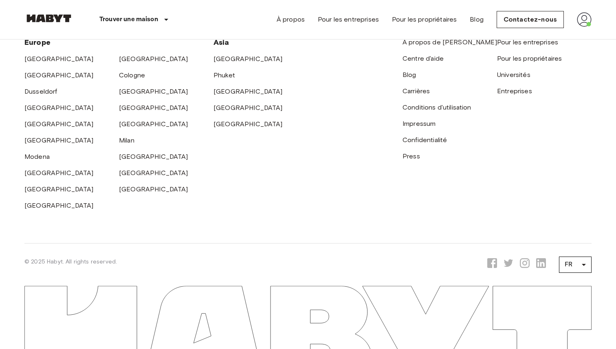
scroll to position [2220, 0]
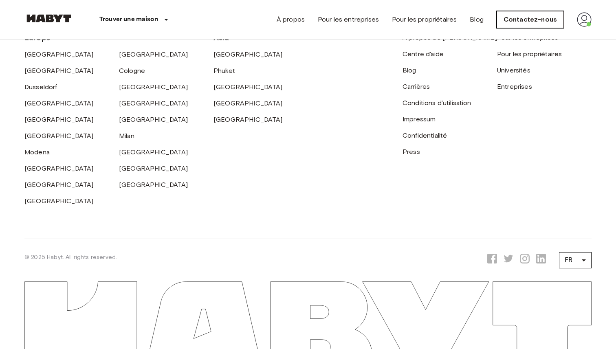
click at [543, 23] on link "Contactez-nous" at bounding box center [530, 19] width 67 height 17
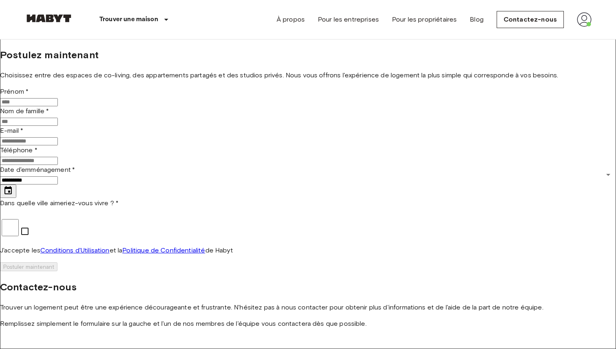
click at [187, 106] on div "Prénom * Prénom *" at bounding box center [308, 97] width 616 height 20
click at [58, 106] on input "Prénom *" at bounding box center [29, 102] width 58 height 8
type input "*****"
type input "********"
type input "**********"
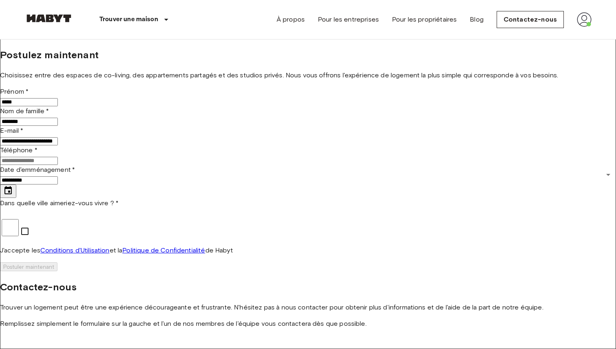
type input "**********"
click at [13, 196] on icon "Choose date, selected date is Sep 21, 2025" at bounding box center [8, 191] width 10 height 10
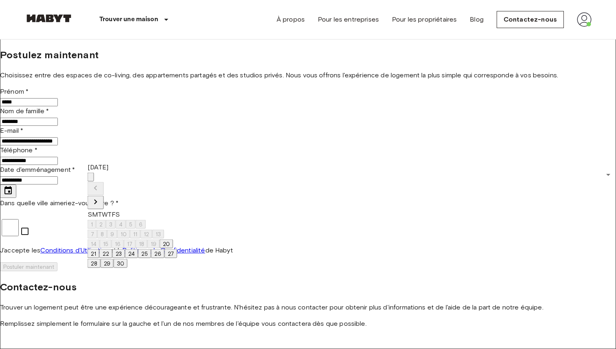
click at [101, 197] on icon "Next month" at bounding box center [96, 202] width 10 height 10
click at [126, 220] on button "4" at bounding box center [121, 224] width 10 height 9
type input "**********"
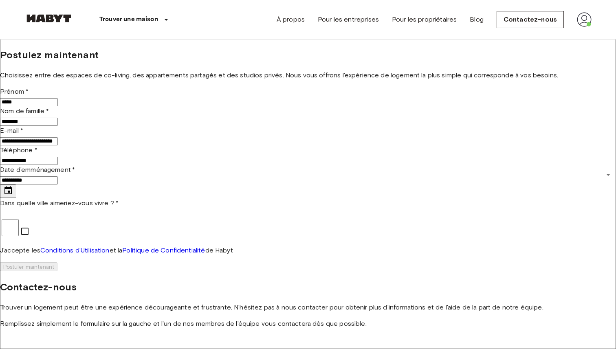
click at [292, 282] on body "**********" at bounding box center [308, 351] width 616 height 703
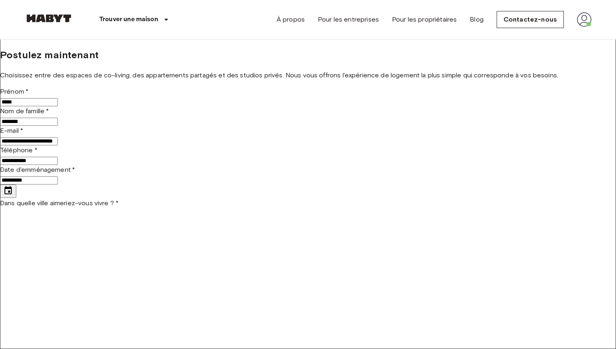
type input "******"
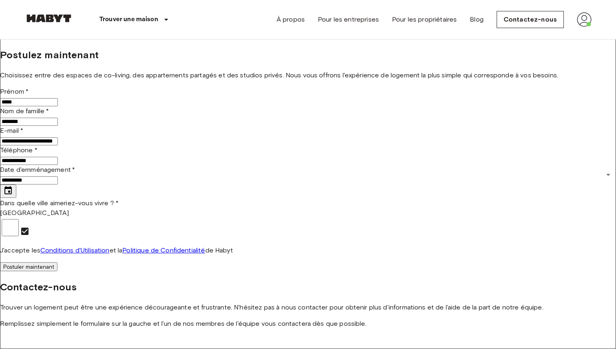
click at [57, 271] on button "Postuler maintenant" at bounding box center [28, 266] width 57 height 9
